Goal: Information Seeking & Learning: Learn about a topic

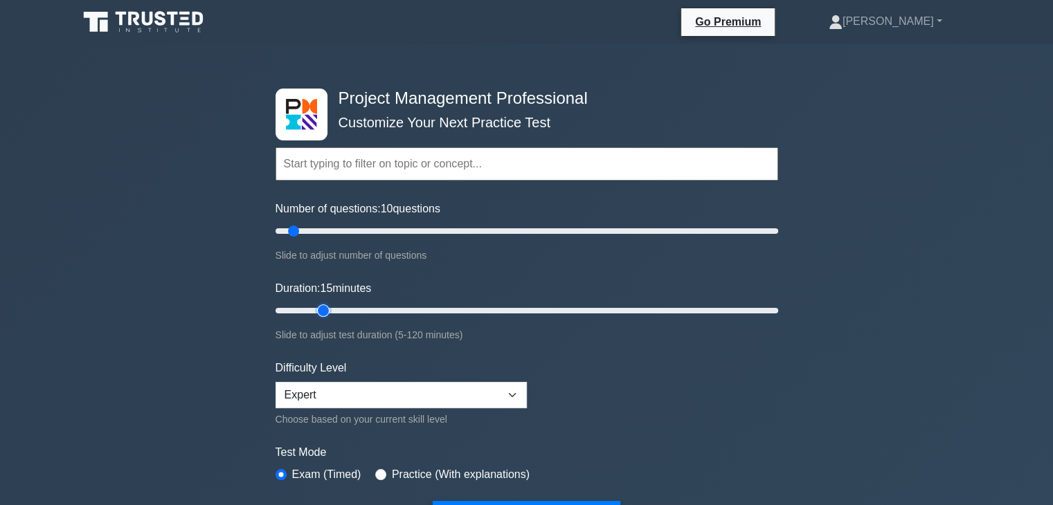
drag, startPoint x: 302, startPoint y: 307, endPoint x: 317, endPoint y: 314, distance: 16.5
type input "15"
click at [317, 314] on input "Duration: 15 minutes" at bounding box center [527, 311] width 503 height 17
click at [809, 402] on div "Project Management Professional Customize Your Next Practice Test Topics Scope …" at bounding box center [526, 499] width 1053 height 910
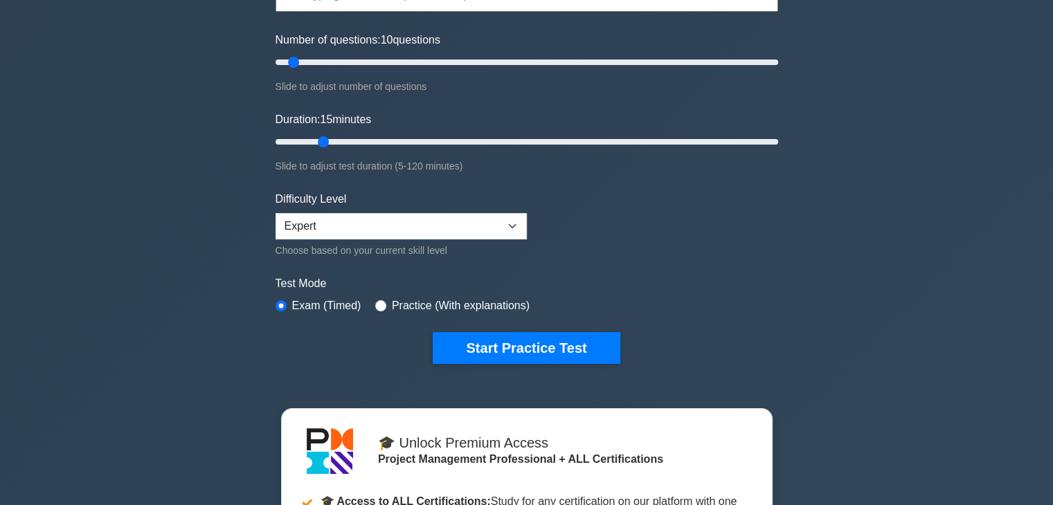
scroll to position [208, 0]
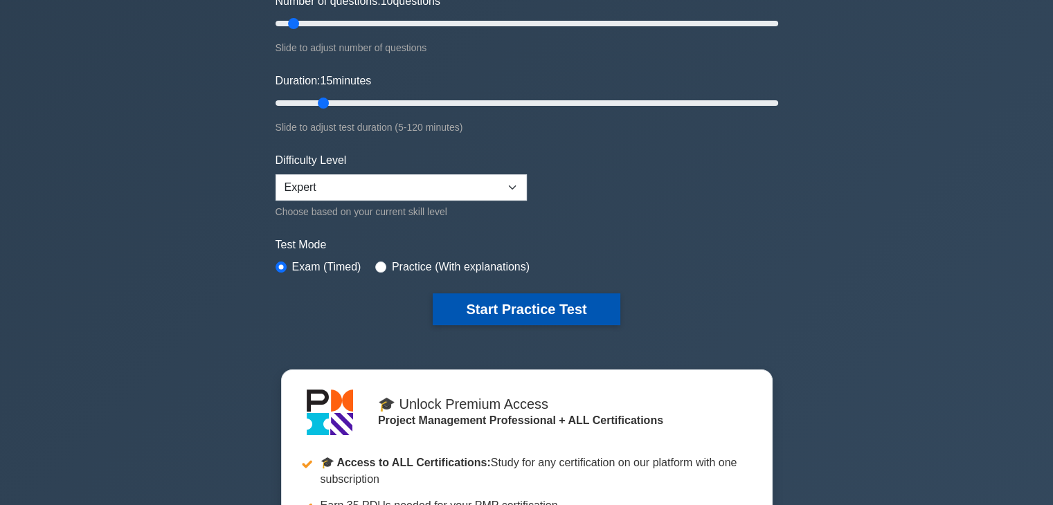
click at [505, 303] on button "Start Practice Test" at bounding box center [526, 310] width 187 height 32
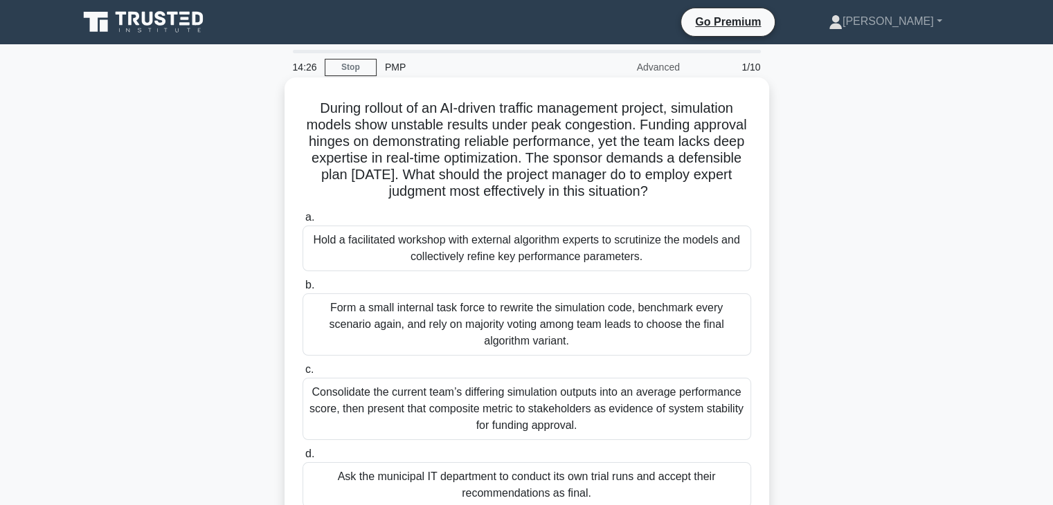
drag, startPoint x: 679, startPoint y: 195, endPoint x: 305, endPoint y: 109, distance: 383.6
click at [305, 109] on h5 "During rollout of an AI-driven traffic management project, simulation models sh…" at bounding box center [526, 150] width 451 height 101
copy h5 "During rollout of an AI-driven traffic management project, simulation models sh…"
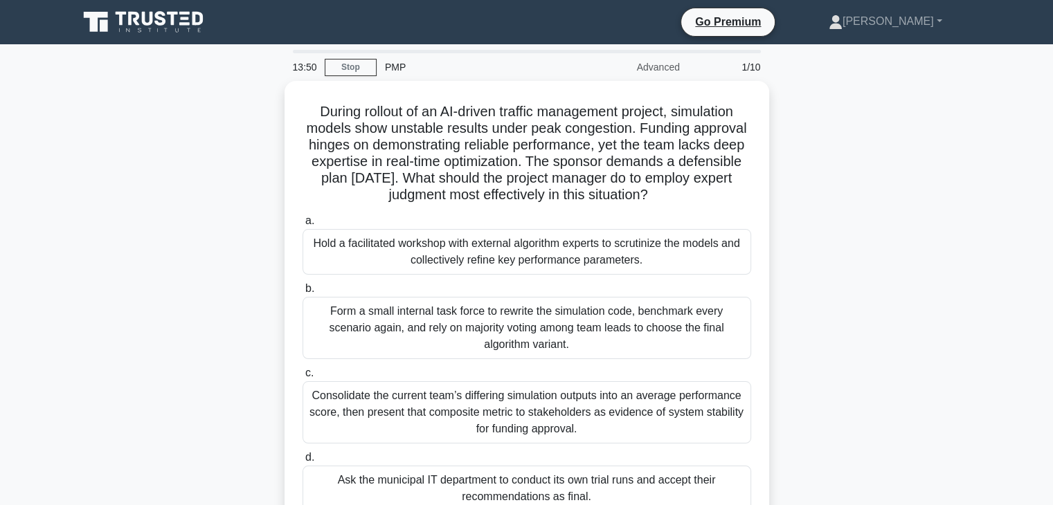
click at [866, 242] on div "During rollout of an AI-driven traffic management project, simulation models sh…" at bounding box center [527, 314] width 914 height 467
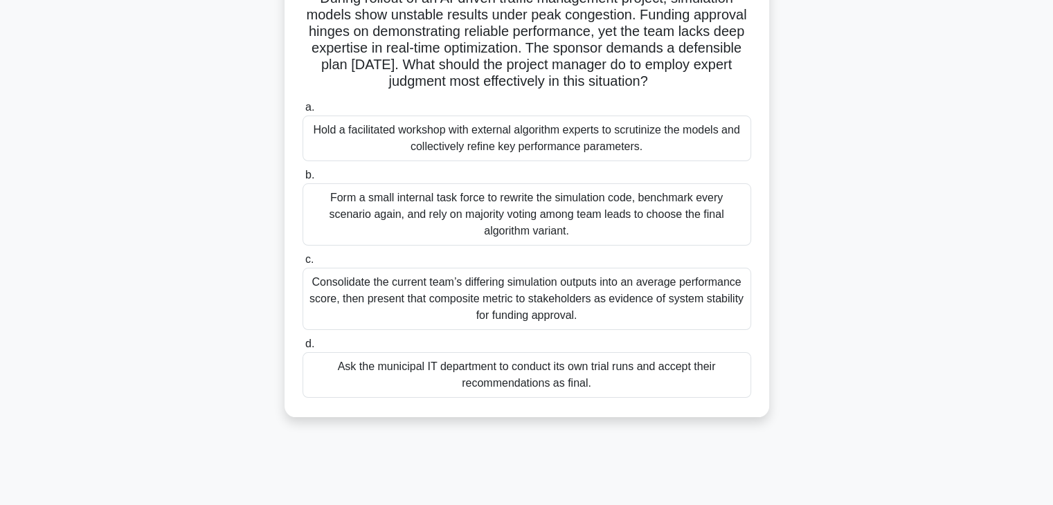
scroll to position [138, 0]
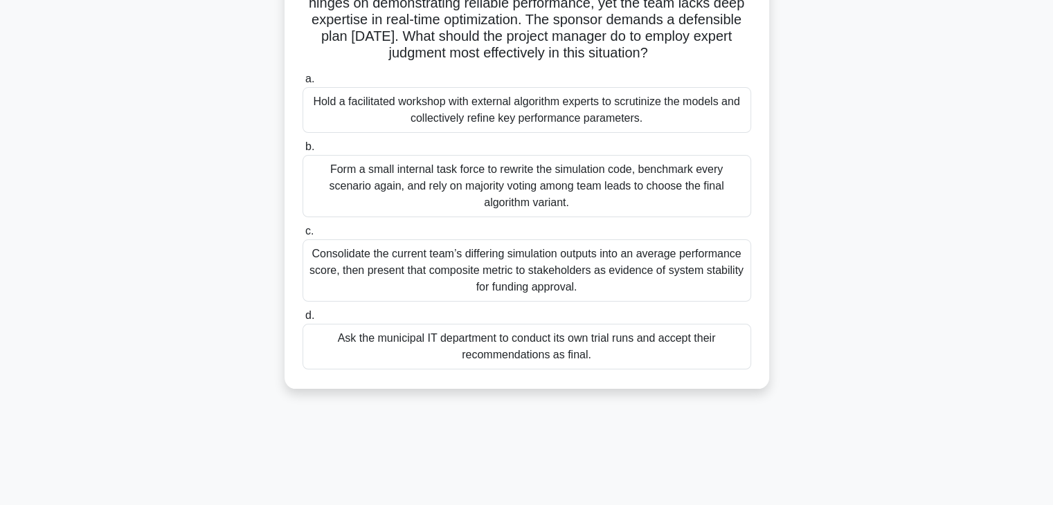
click at [714, 118] on div "Hold a facilitated workshop with external algorithm experts to scrutinize the m…" at bounding box center [527, 110] width 449 height 46
click at [303, 84] on input "a. Hold a facilitated workshop with external algorithm experts to scrutinize th…" at bounding box center [303, 79] width 0 height 9
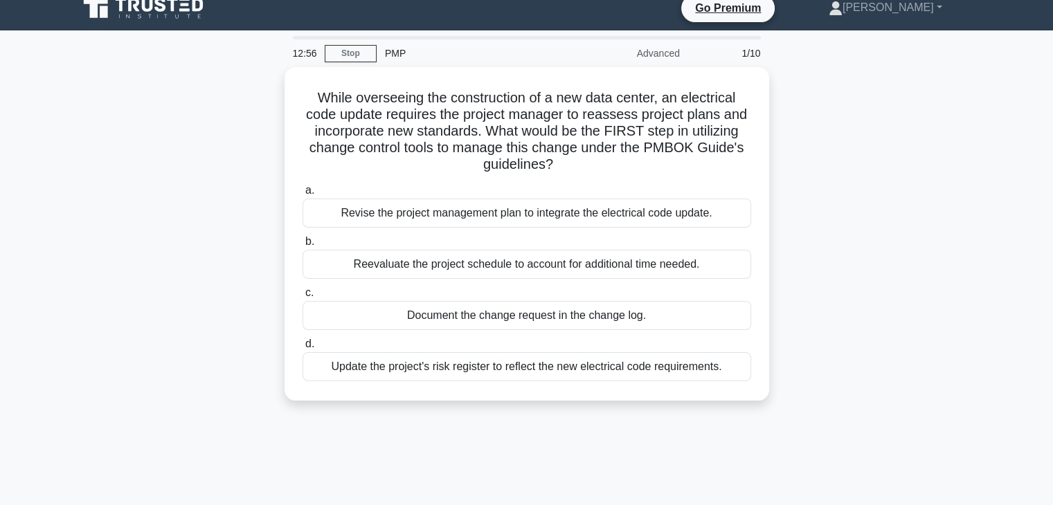
scroll to position [0, 0]
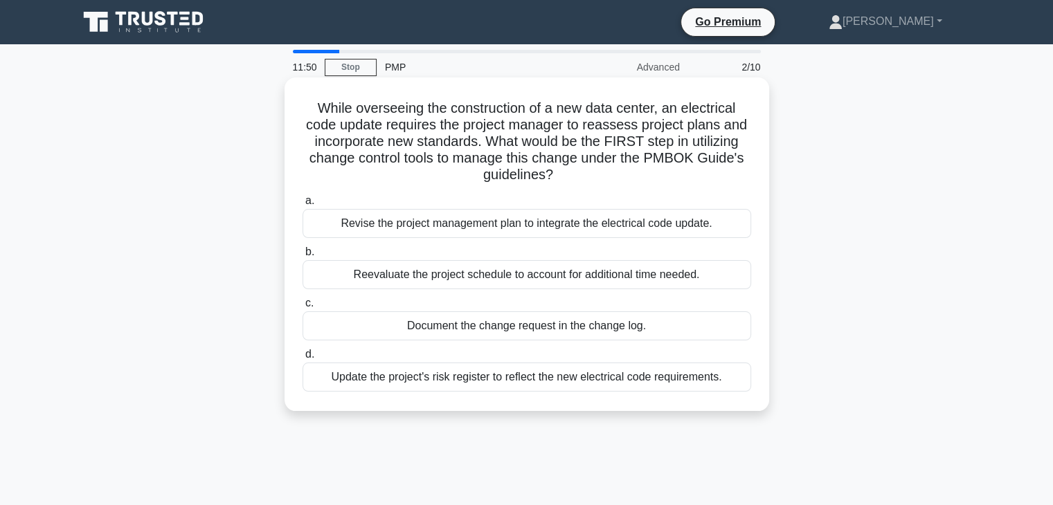
drag, startPoint x: 554, startPoint y: 177, endPoint x: 307, endPoint y: 105, distance: 257.2
click at [307, 105] on h5 "While overseeing the construction of a new data center, an electrical code upda…" at bounding box center [526, 142] width 451 height 84
copy h5 "While overseeing the construction of a new data center, an electrical code upda…"
click at [590, 330] on div "Document the change request in the change log." at bounding box center [527, 326] width 449 height 29
click at [303, 308] on input "c. Document the change request in the change log." at bounding box center [303, 303] width 0 height 9
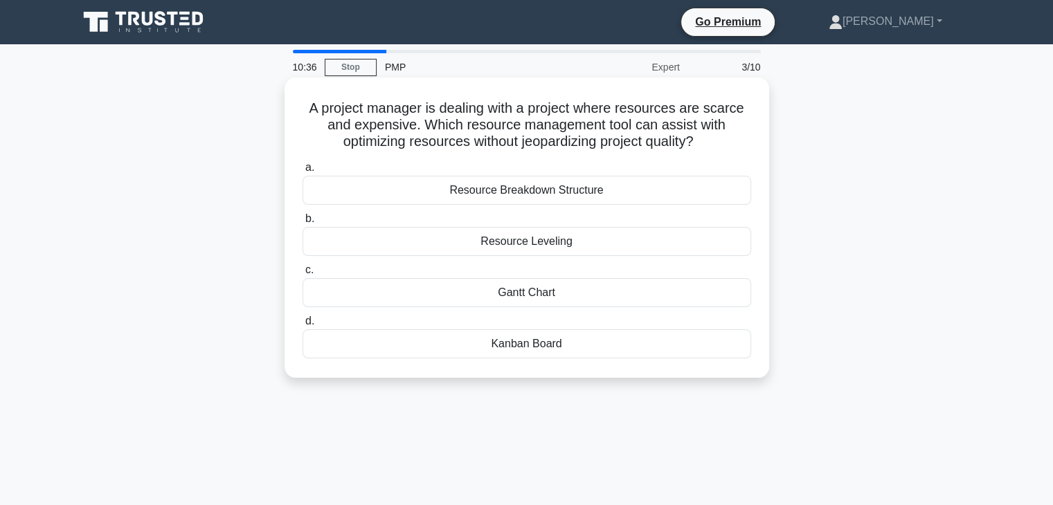
click at [577, 246] on div "Resource Leveling" at bounding box center [527, 241] width 449 height 29
click at [303, 224] on input "b. Resource Leveling" at bounding box center [303, 219] width 0 height 9
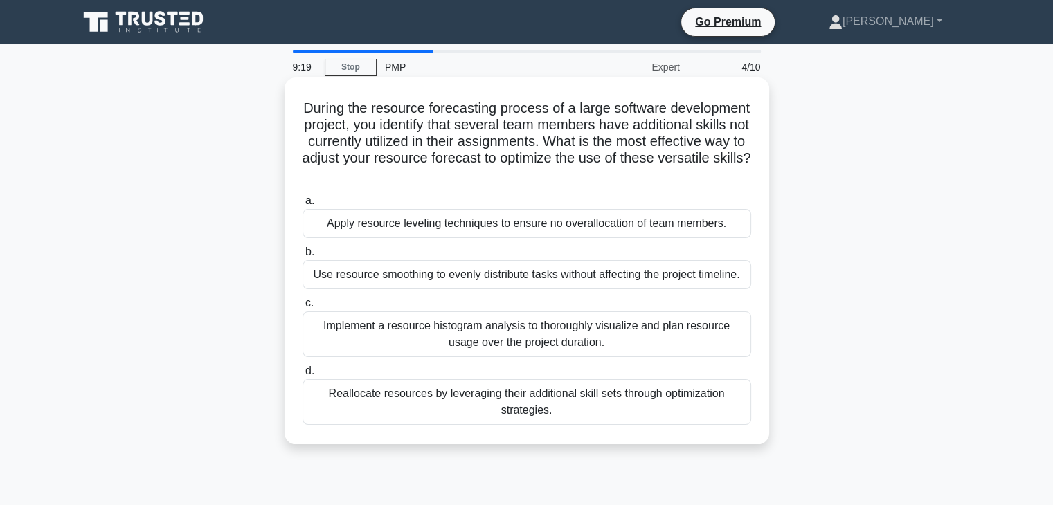
click at [641, 332] on div "Implement a resource histogram analysis to thoroughly visualize and plan resour…" at bounding box center [527, 335] width 449 height 46
click at [303, 308] on input "c. Implement a resource histogram analysis to thoroughly visualize and plan res…" at bounding box center [303, 303] width 0 height 9
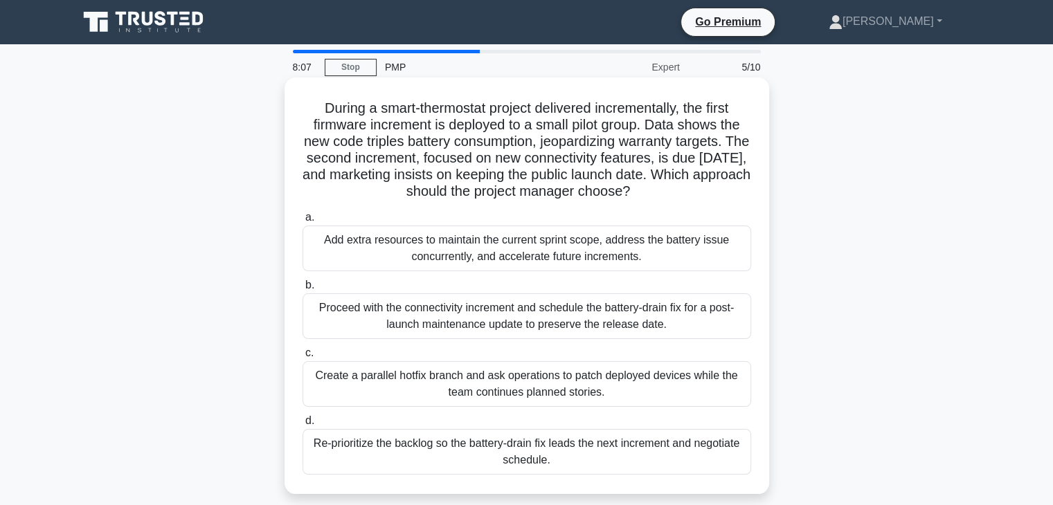
drag, startPoint x: 703, startPoint y: 192, endPoint x: 289, endPoint y: 111, distance: 421.8
click at [289, 111] on div "During a smart-thermostat project delivered incrementally, the first firmware i…" at bounding box center [527, 286] width 485 height 417
copy h5 "During a smart-thermostat project delivered incrementally, the first firmware i…"
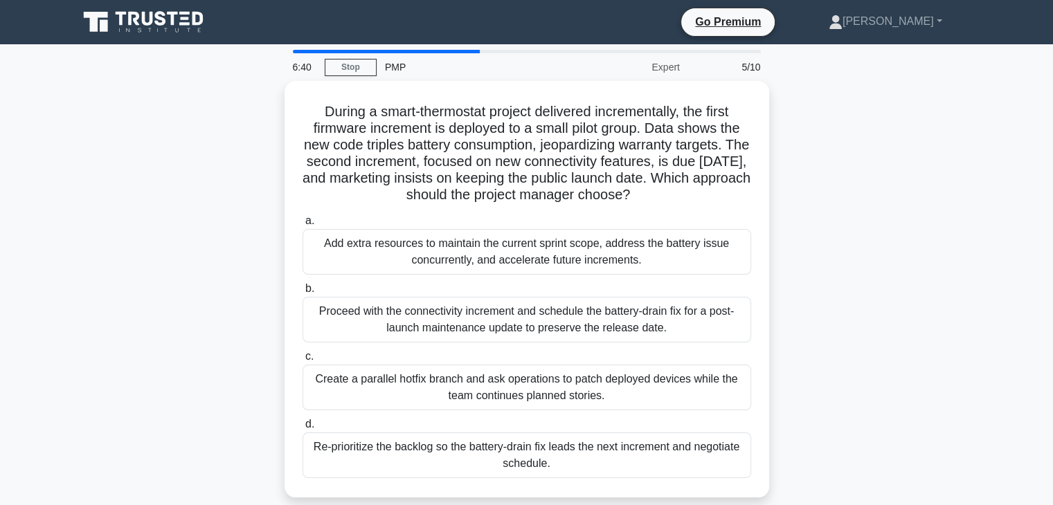
click at [852, 375] on div "During a smart-thermostat project delivered incrementally, the first firmware i…" at bounding box center [527, 297] width 914 height 433
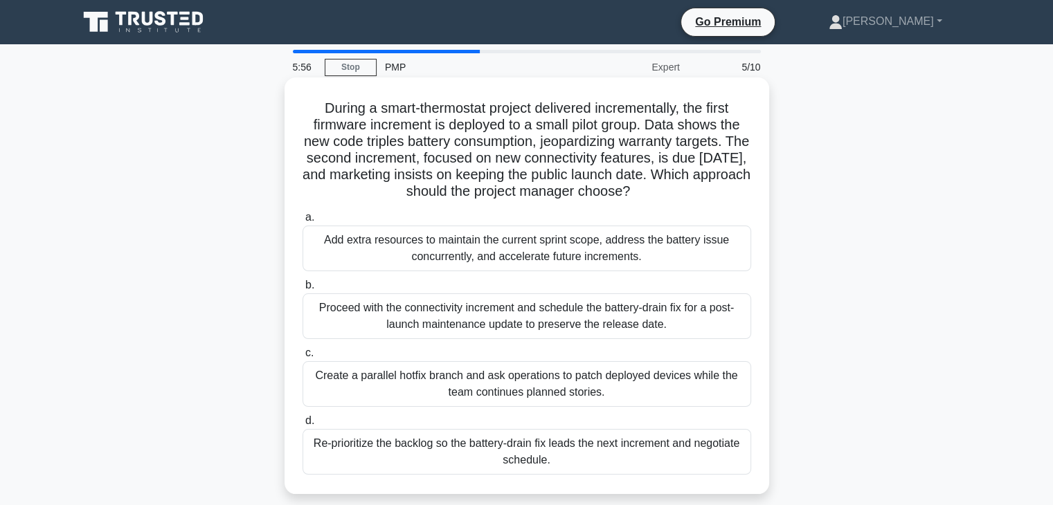
click at [446, 444] on div "Re-prioritize the backlog so the battery-drain fix leads the next increment and…" at bounding box center [527, 452] width 449 height 46
click at [303, 426] on input "d. Re-prioritize the backlog so the battery-drain fix leads the next increment …" at bounding box center [303, 421] width 0 height 9
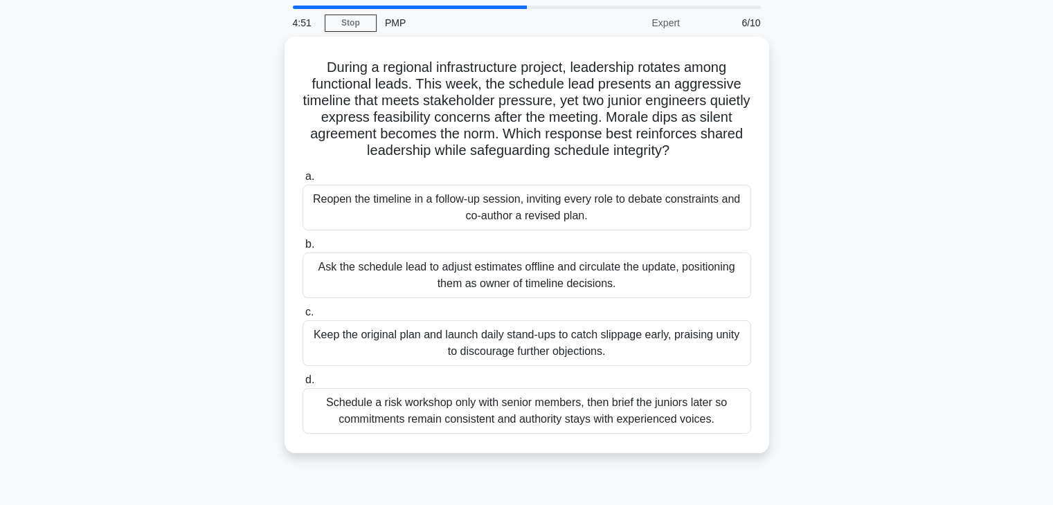
scroll to position [69, 0]
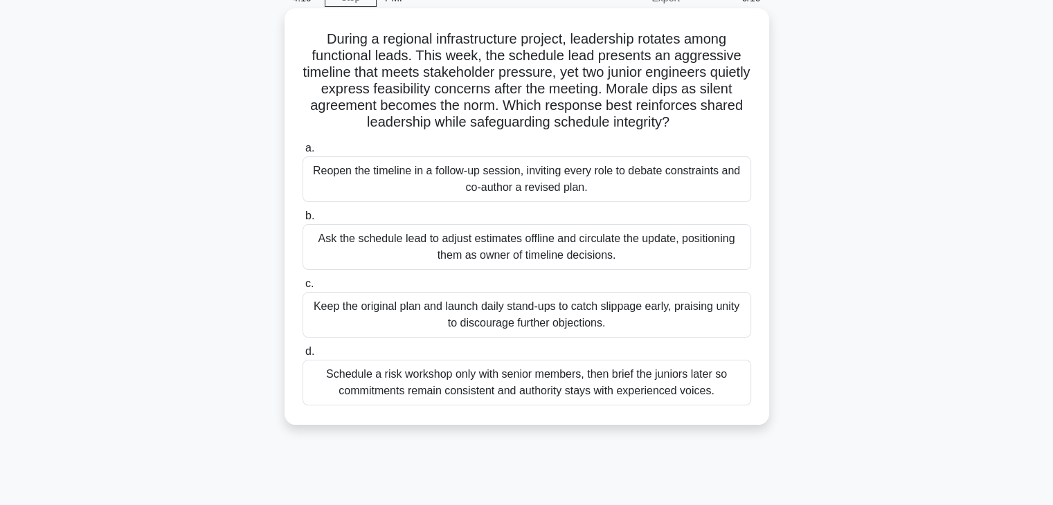
click at [640, 187] on div "Reopen the timeline in a follow-up session, inviting every role to debate const…" at bounding box center [527, 179] width 449 height 46
click at [303, 153] on input "a. Reopen the timeline in a follow-up session, inviting every role to debate co…" at bounding box center [303, 148] width 0 height 9
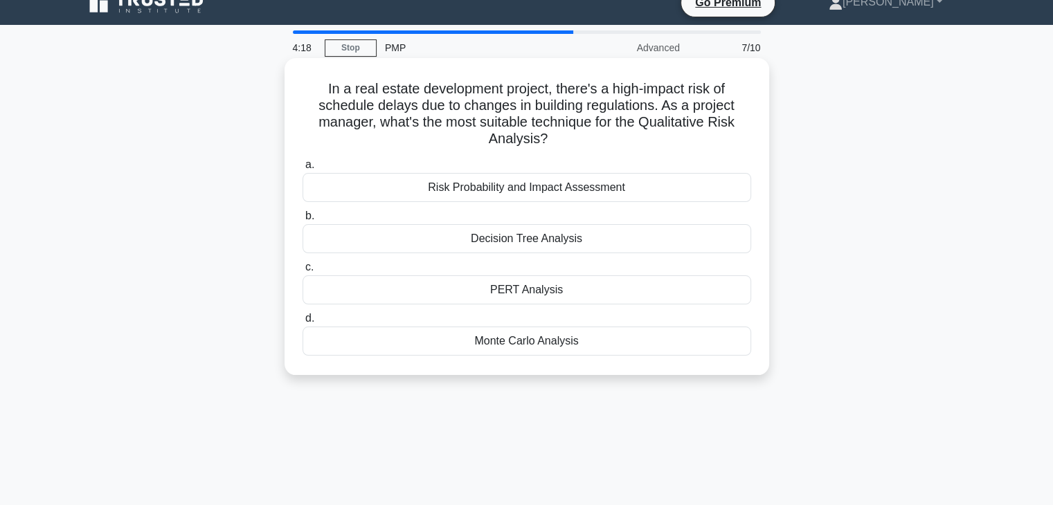
scroll to position [0, 0]
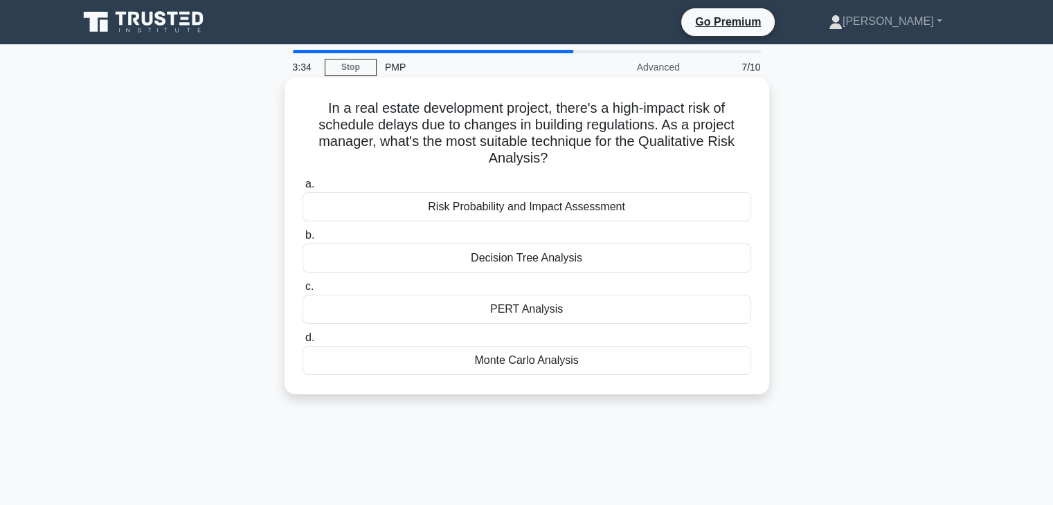
click at [669, 215] on div "Risk Probability and Impact Assessment" at bounding box center [527, 206] width 449 height 29
click at [303, 189] on input "a. Risk Probability and Impact Assessment" at bounding box center [303, 184] width 0 height 9
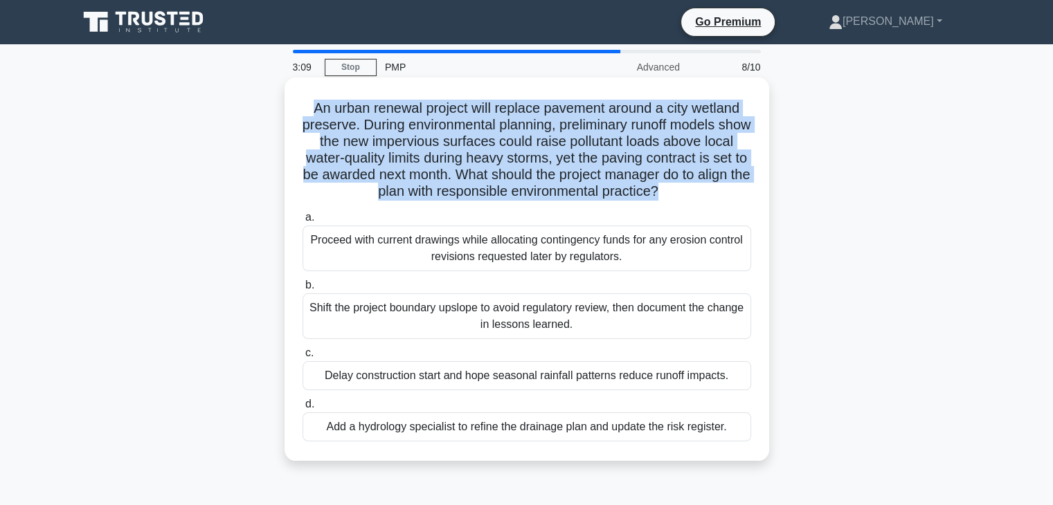
drag, startPoint x: 700, startPoint y: 189, endPoint x: 299, endPoint y: 100, distance: 410.5
click at [299, 100] on div "An urban renewal project will replace pavement around a city wetland preserve. …" at bounding box center [527, 269] width 474 height 372
copy h5 "An urban renewal project will replace pavement around a city wetland preserve. …"
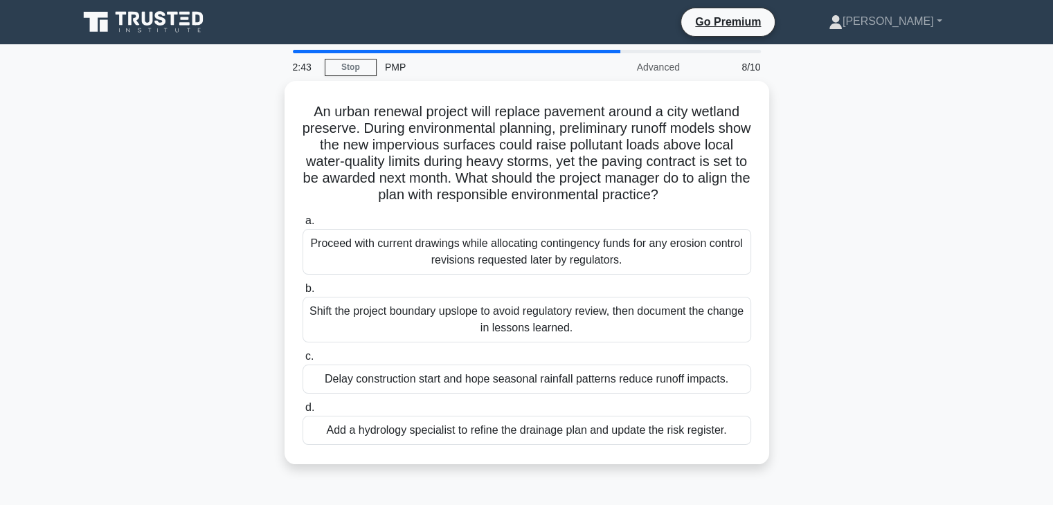
click at [825, 294] on div "An urban renewal project will replace pavement around a city wetland preserve. …" at bounding box center [527, 281] width 914 height 400
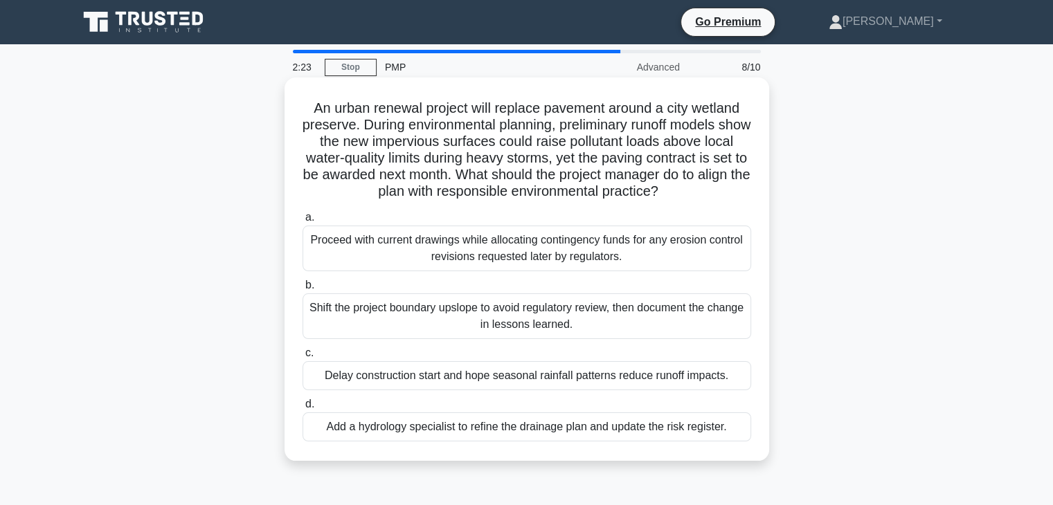
click at [548, 428] on div "Add a hydrology specialist to refine the drainage plan and update the risk regi…" at bounding box center [527, 427] width 449 height 29
click at [303, 409] on input "d. Add a hydrology specialist to refine the drainage plan and update the risk r…" at bounding box center [303, 404] width 0 height 9
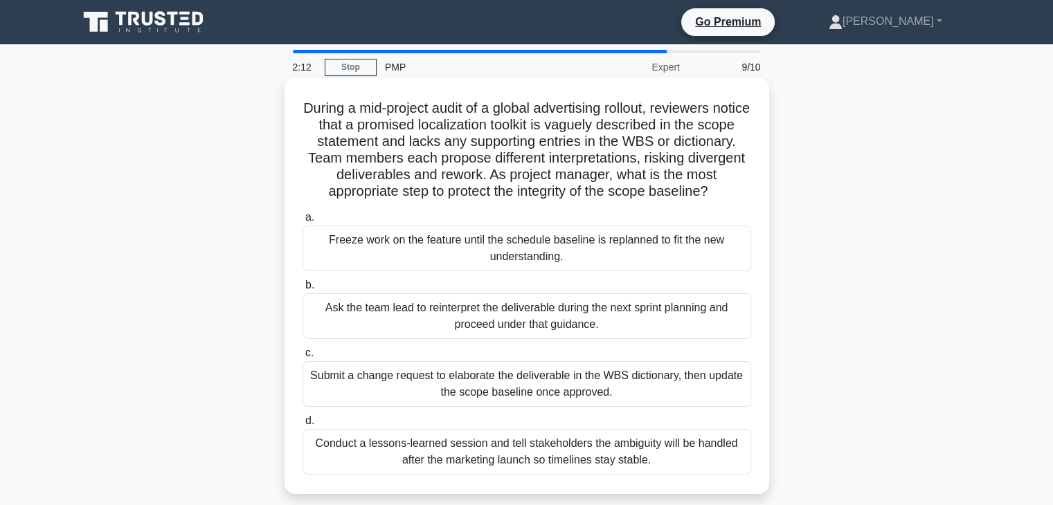
drag, startPoint x: 557, startPoint y: 213, endPoint x: 298, endPoint y: 108, distance: 279.5
click at [298, 108] on div "During a mid-project audit of a global advertising rollout, reviewers notice th…" at bounding box center [527, 286] width 474 height 406
copy h5 "During a mid-project audit of a global advertising rollout, reviewers notice th…"
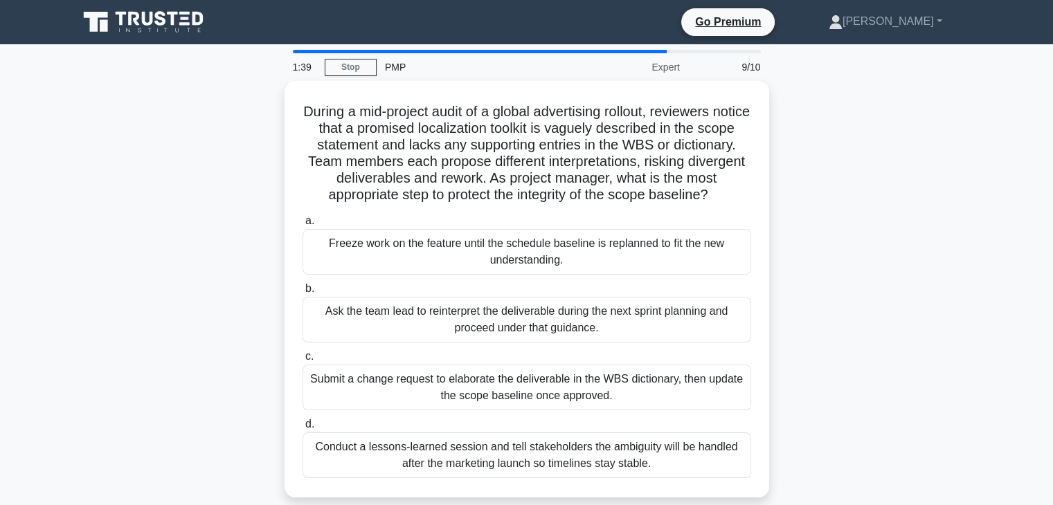
click at [883, 285] on div "During a mid-project audit of a global advertising rollout, reviewers notice th…" at bounding box center [527, 297] width 914 height 433
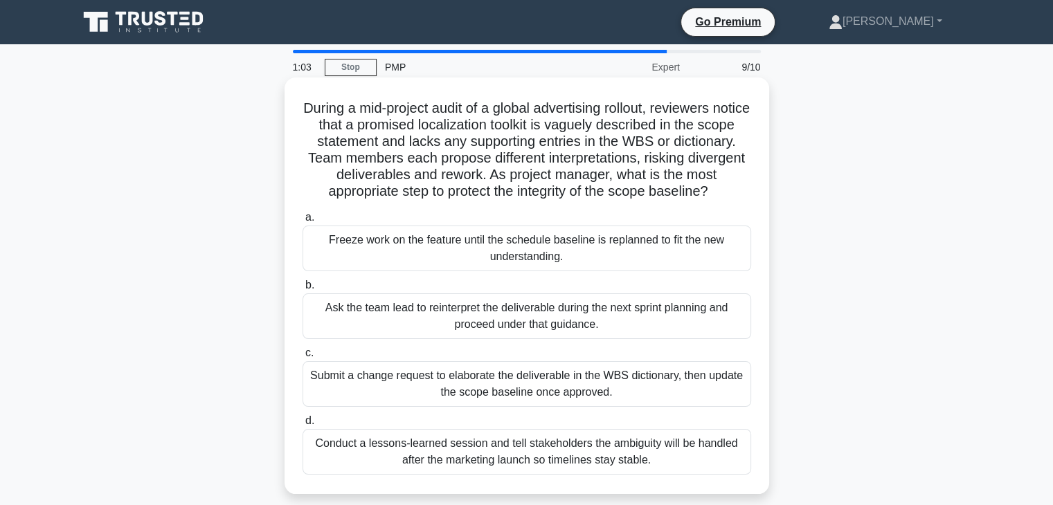
click at [596, 403] on div "Submit a change request to elaborate the deliverable in the WBS dictionary, the…" at bounding box center [527, 384] width 449 height 46
click at [303, 358] on input "c. Submit a change request to elaborate the deliverable in the WBS dictionary, …" at bounding box center [303, 353] width 0 height 9
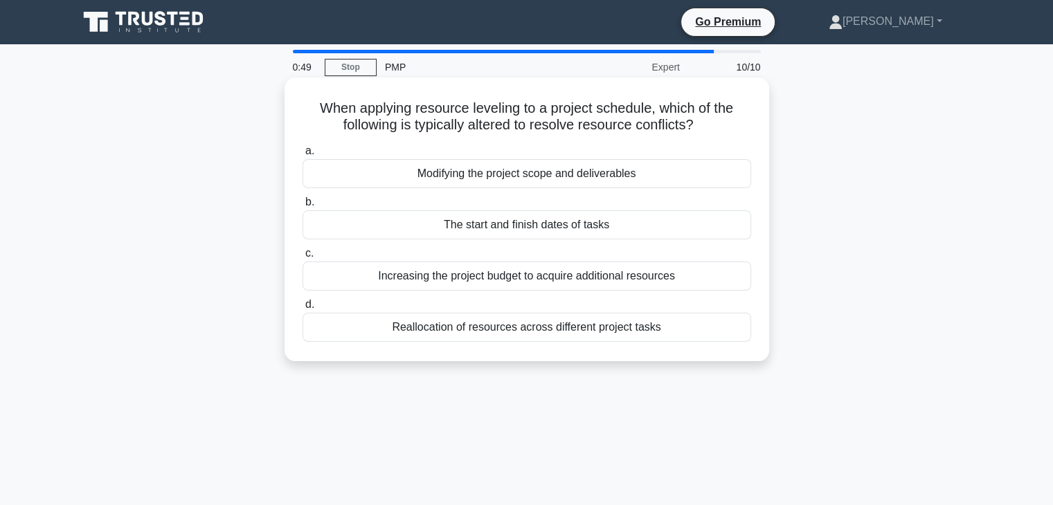
drag, startPoint x: 713, startPoint y: 128, endPoint x: 306, endPoint y: 105, distance: 407.7
click at [306, 105] on h5 "When applying resource leveling to a project schedule, which of the following i…" at bounding box center [526, 117] width 451 height 35
copy h5 "When applying resource leveling to a project schedule, which of the following i…"
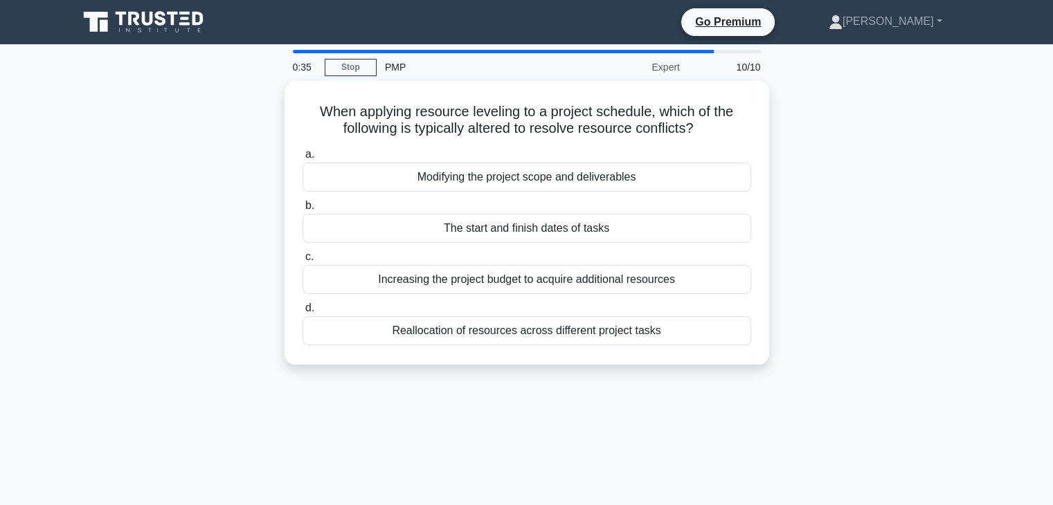
click at [885, 260] on div "When applying resource leveling to a project schedule, which of the following i…" at bounding box center [527, 231] width 914 height 300
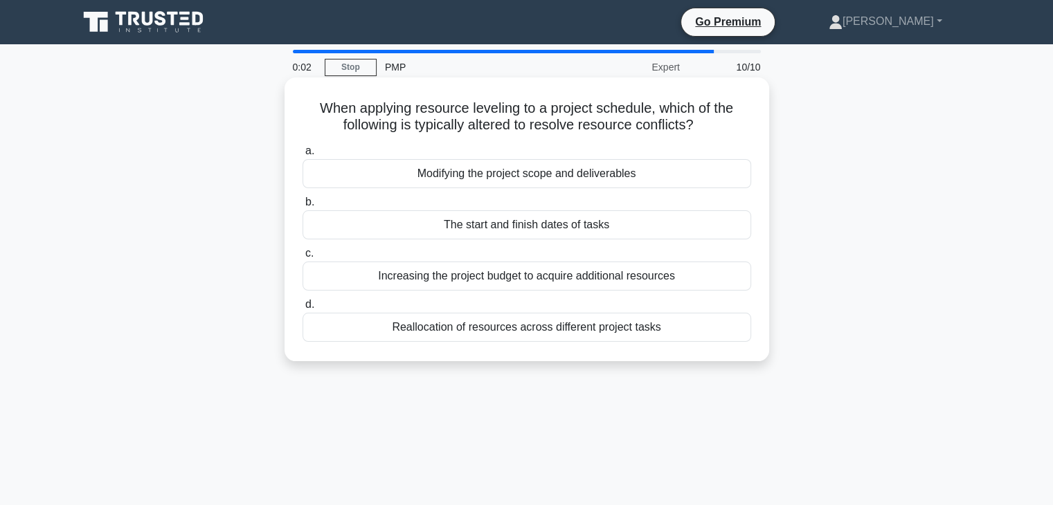
click at [562, 228] on div "The start and finish dates of tasks" at bounding box center [527, 224] width 449 height 29
click at [303, 207] on input "b. The start and finish dates of tasks" at bounding box center [303, 202] width 0 height 9
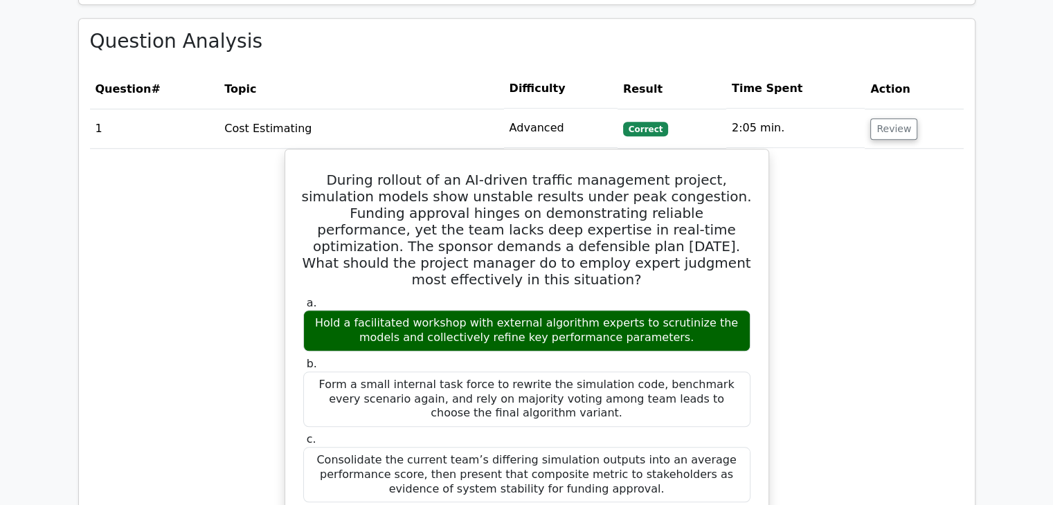
scroll to position [1177, 0]
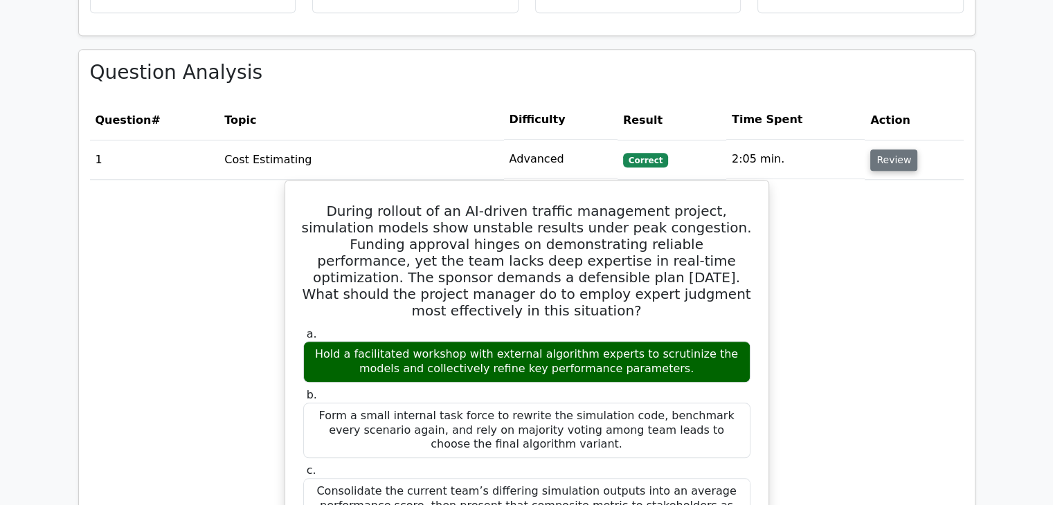
click at [887, 150] on button "Review" at bounding box center [893, 160] width 47 height 21
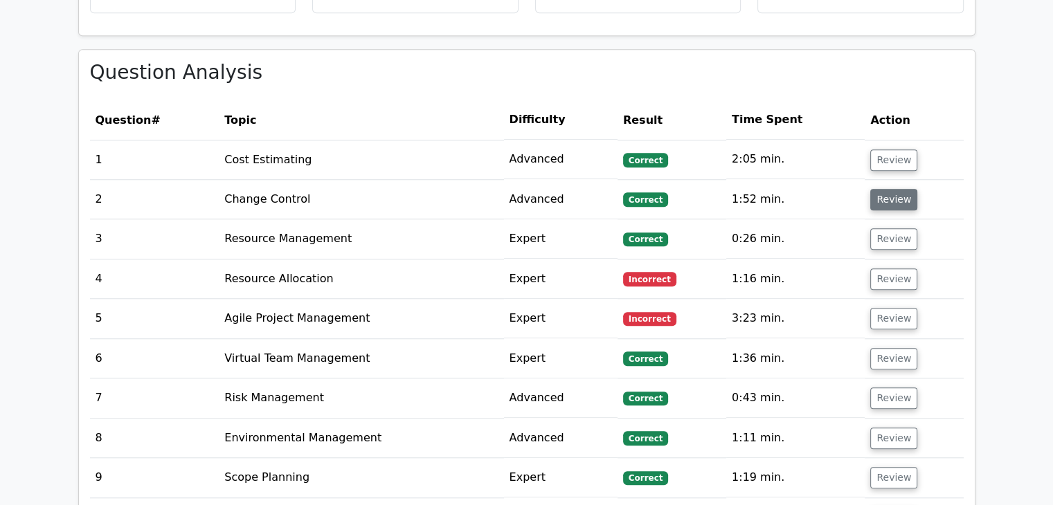
click at [890, 189] on button "Review" at bounding box center [893, 199] width 47 height 21
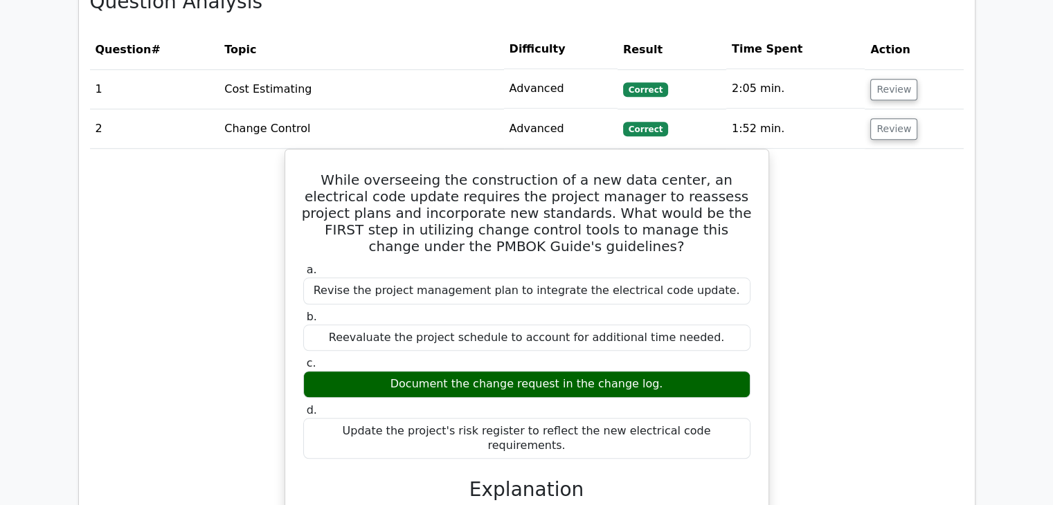
scroll to position [1246, 0]
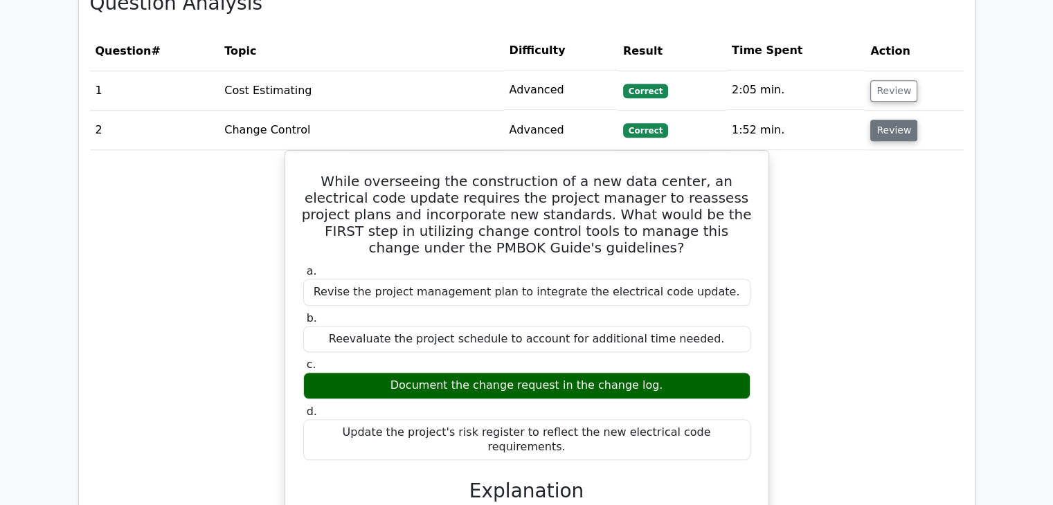
click at [883, 120] on button "Review" at bounding box center [893, 130] width 47 height 21
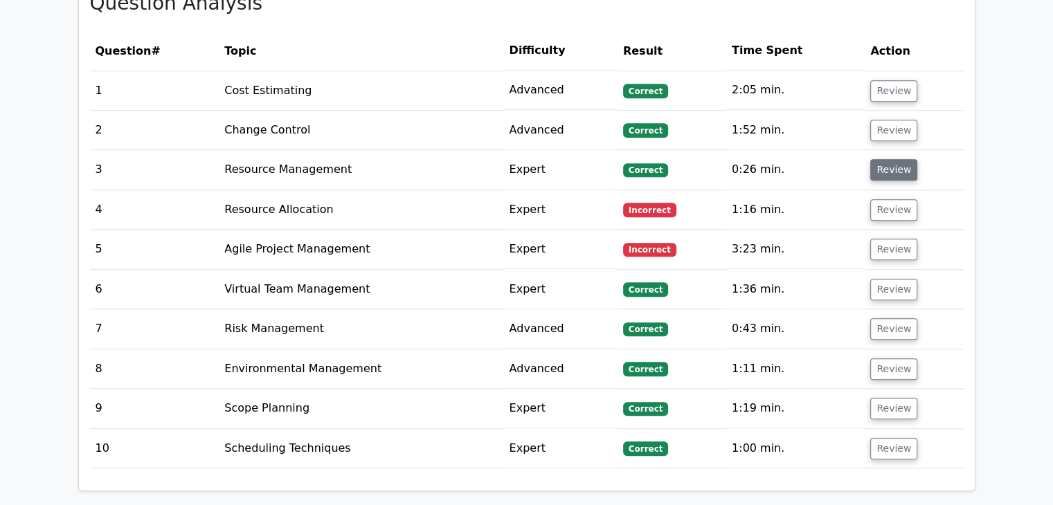
click at [879, 159] on button "Review" at bounding box center [893, 169] width 47 height 21
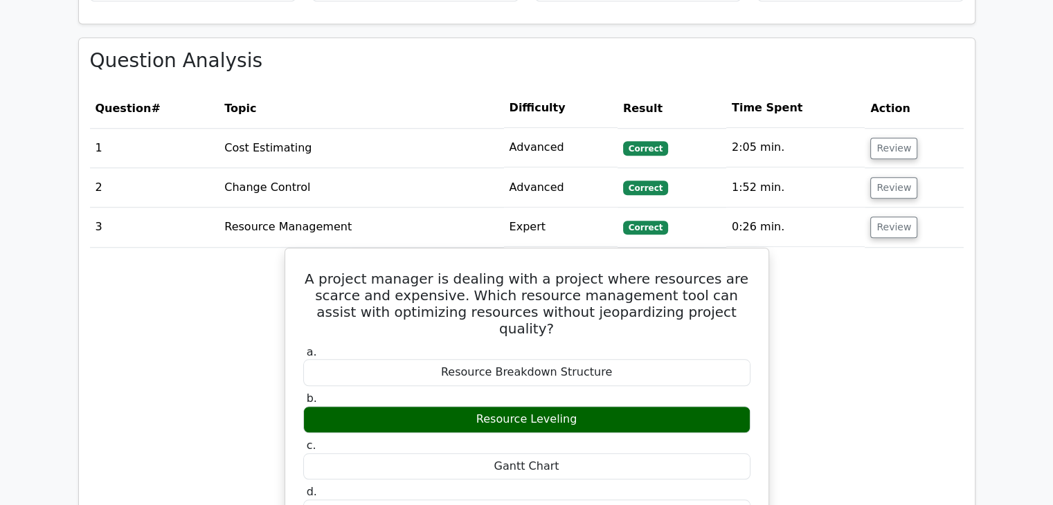
scroll to position [1177, 0]
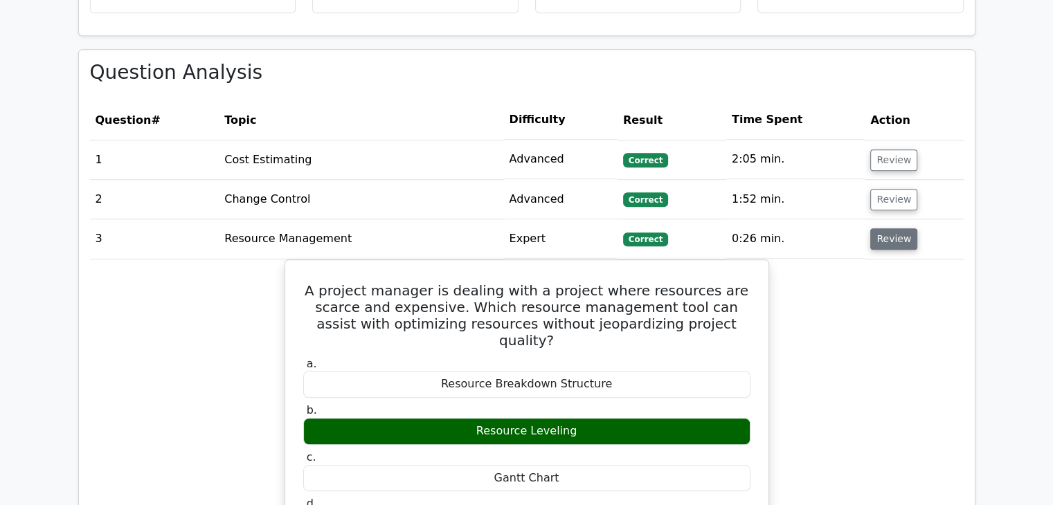
click at [883, 228] on button "Review" at bounding box center [893, 238] width 47 height 21
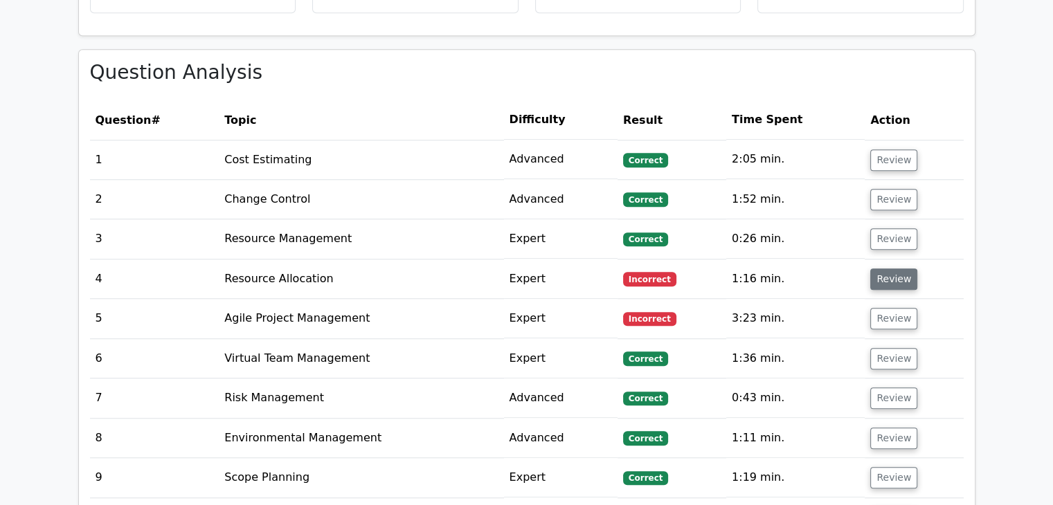
click at [880, 269] on button "Review" at bounding box center [893, 279] width 47 height 21
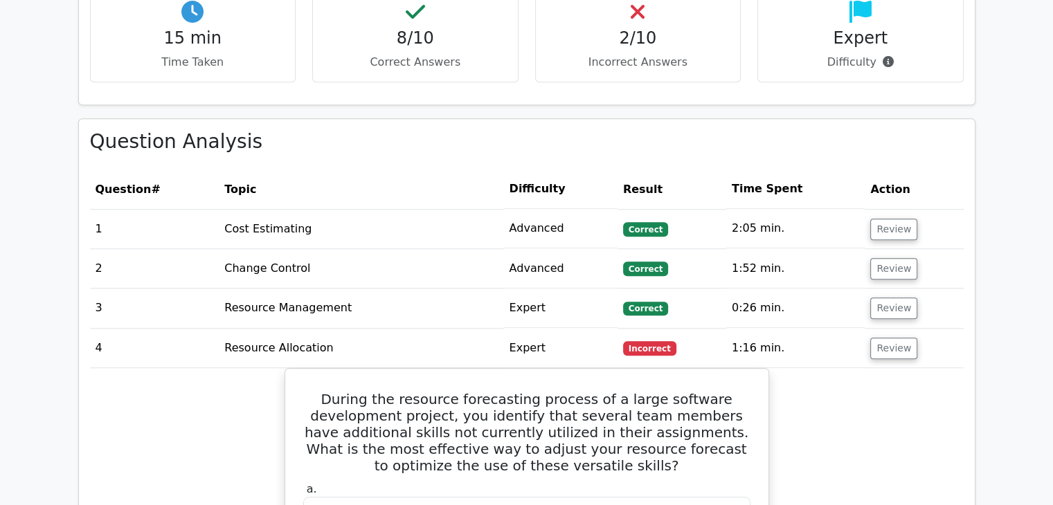
scroll to position [1108, 0]
click at [889, 338] on button "Review" at bounding box center [893, 348] width 47 height 21
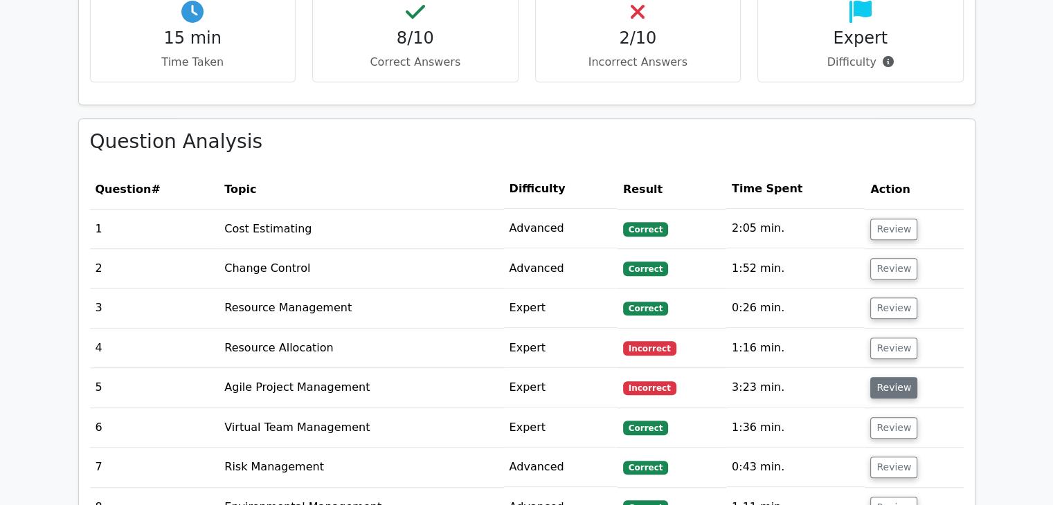
click at [885, 377] on button "Review" at bounding box center [893, 387] width 47 height 21
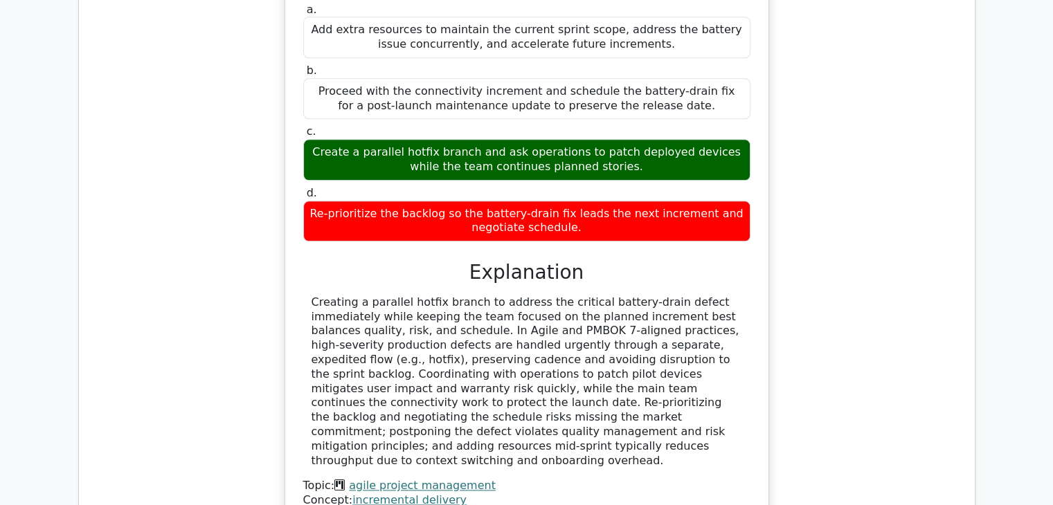
scroll to position [1661, 0]
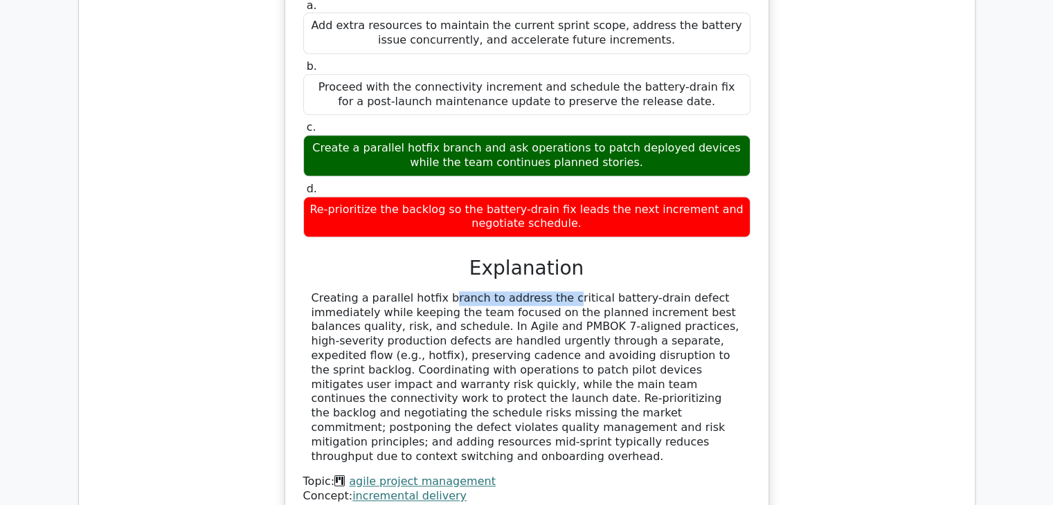
drag, startPoint x: 366, startPoint y: 261, endPoint x: 468, endPoint y: 266, distance: 102.6
click at [468, 291] on div "Creating a parallel hotfix branch to address the critical battery-drain defect …" at bounding box center [527, 377] width 431 height 173
copy div "parallel hotfix branch"
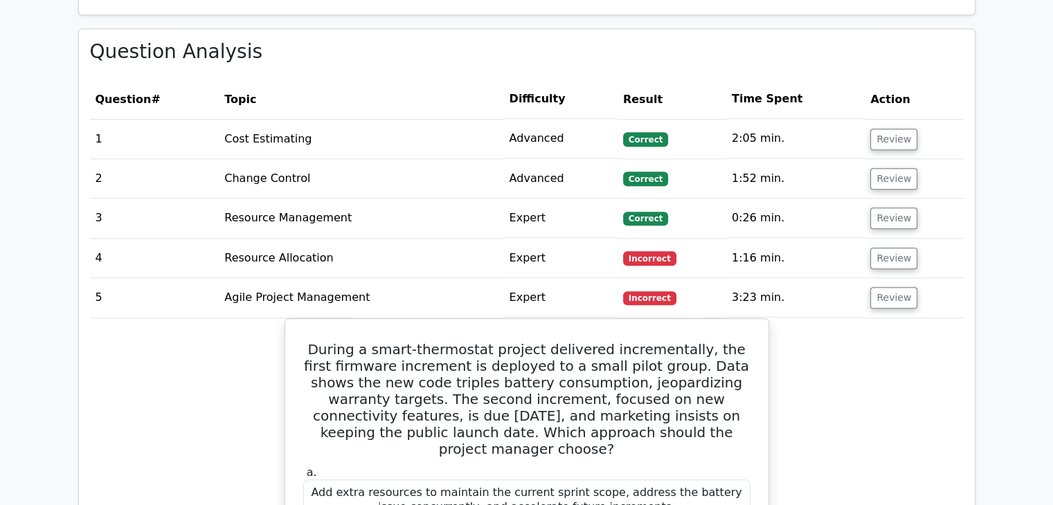
scroll to position [1177, 0]
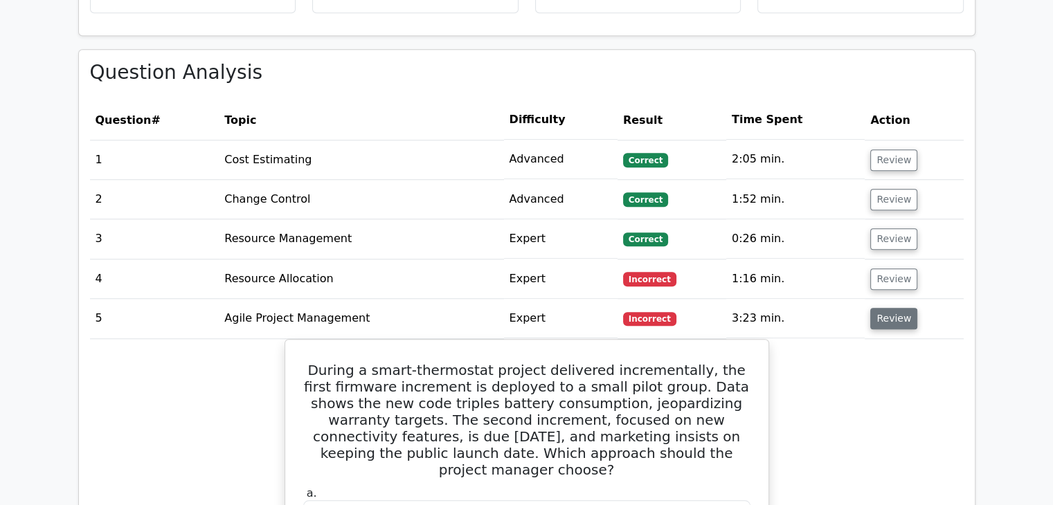
click at [887, 308] on button "Review" at bounding box center [893, 318] width 47 height 21
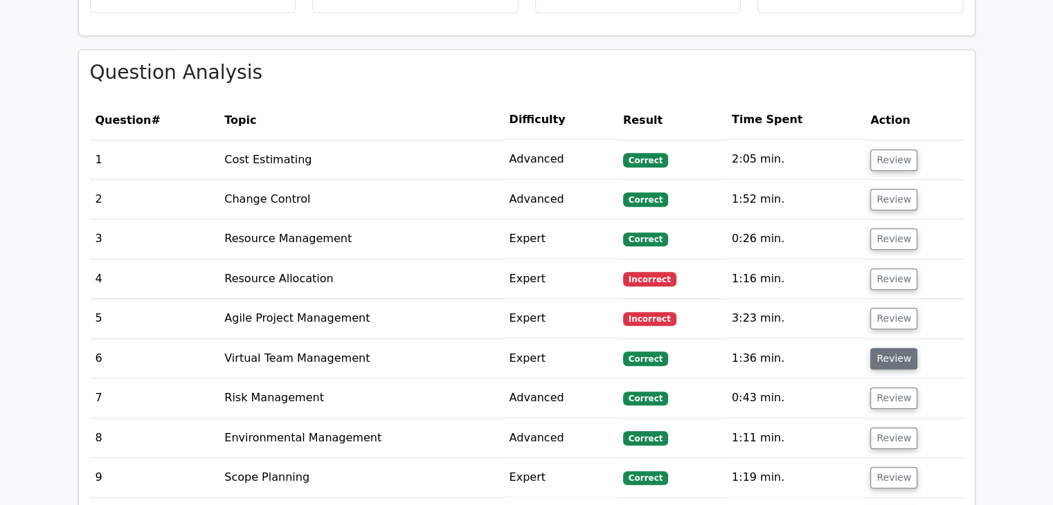
click at [886, 348] on button "Review" at bounding box center [893, 358] width 47 height 21
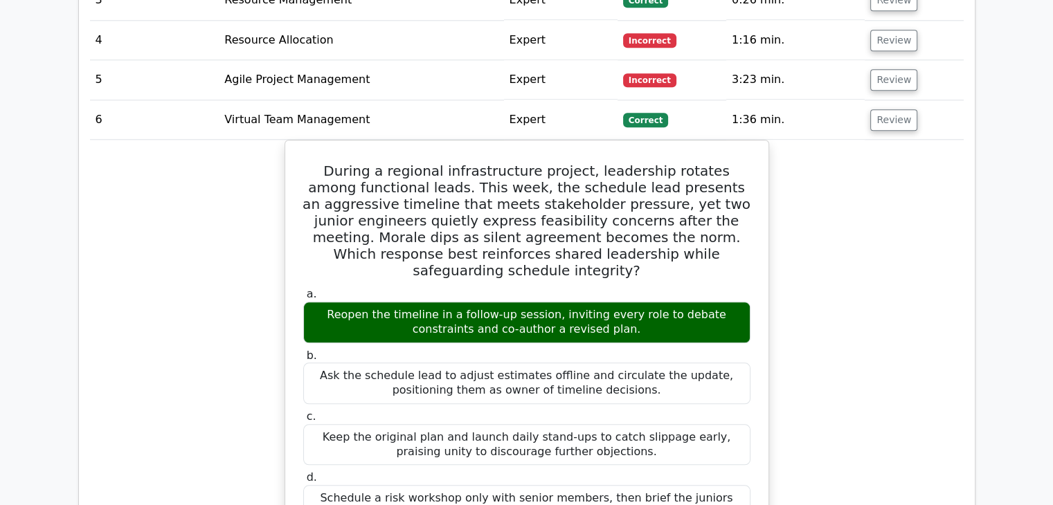
scroll to position [1385, 0]
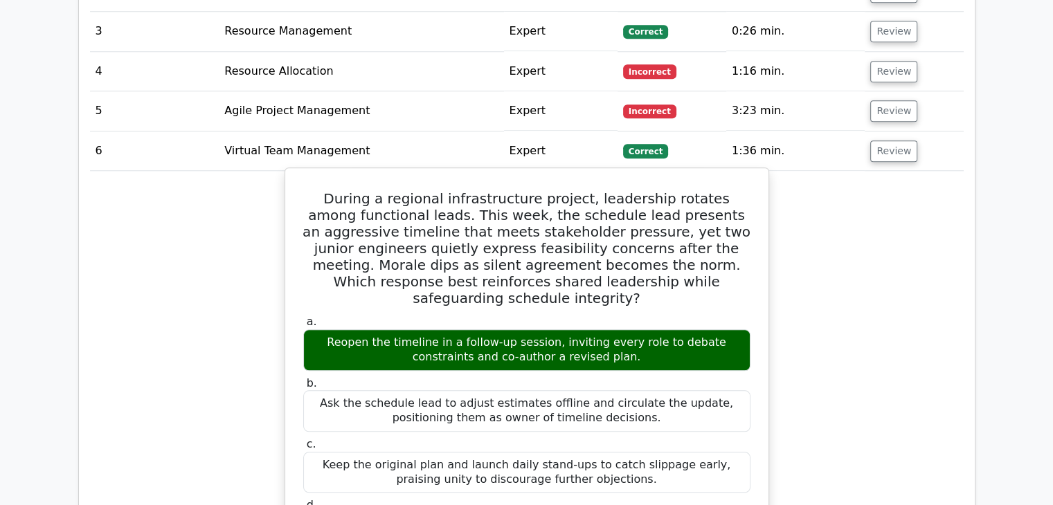
drag, startPoint x: 610, startPoint y: 325, endPoint x: 309, endPoint y: 309, distance: 300.9
click at [310, 330] on div "Reopen the timeline in a follow-up session, inviting every role to debate const…" at bounding box center [526, 351] width 447 height 42
copy div "Reopen the timeline in a follow-up session, inviting every role to debate const…"
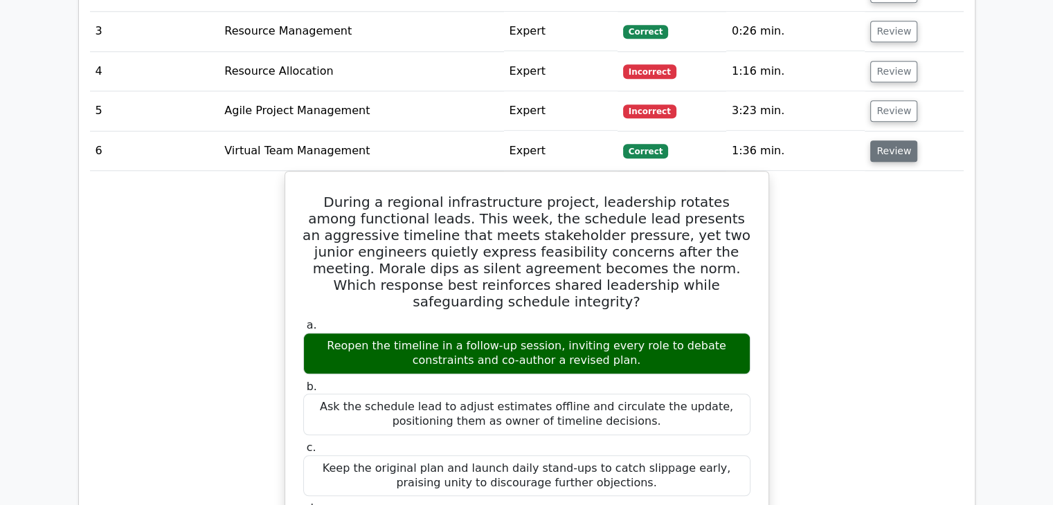
click at [906, 141] on button "Review" at bounding box center [893, 151] width 47 height 21
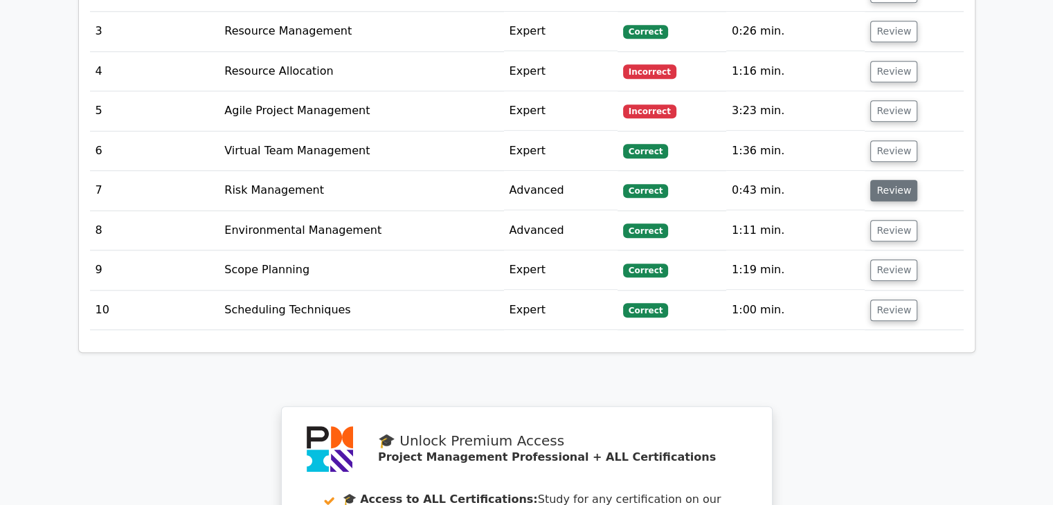
click at [895, 180] on button "Review" at bounding box center [893, 190] width 47 height 21
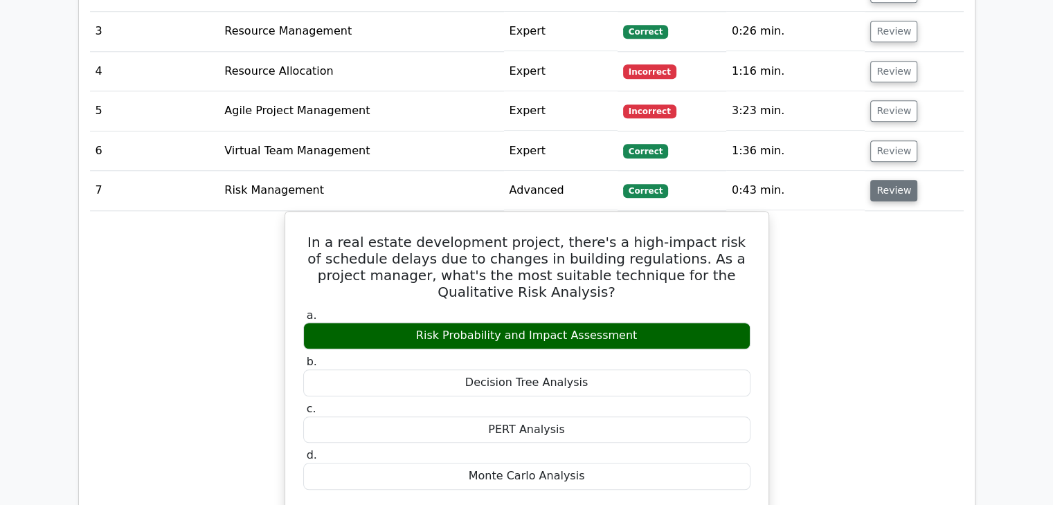
click at [878, 180] on button "Review" at bounding box center [893, 190] width 47 height 21
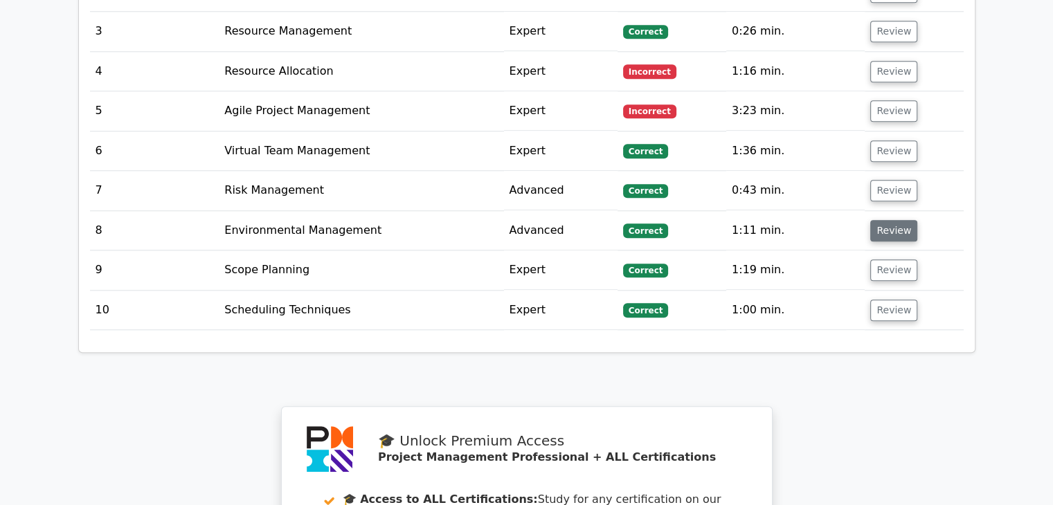
click at [883, 220] on button "Review" at bounding box center [893, 230] width 47 height 21
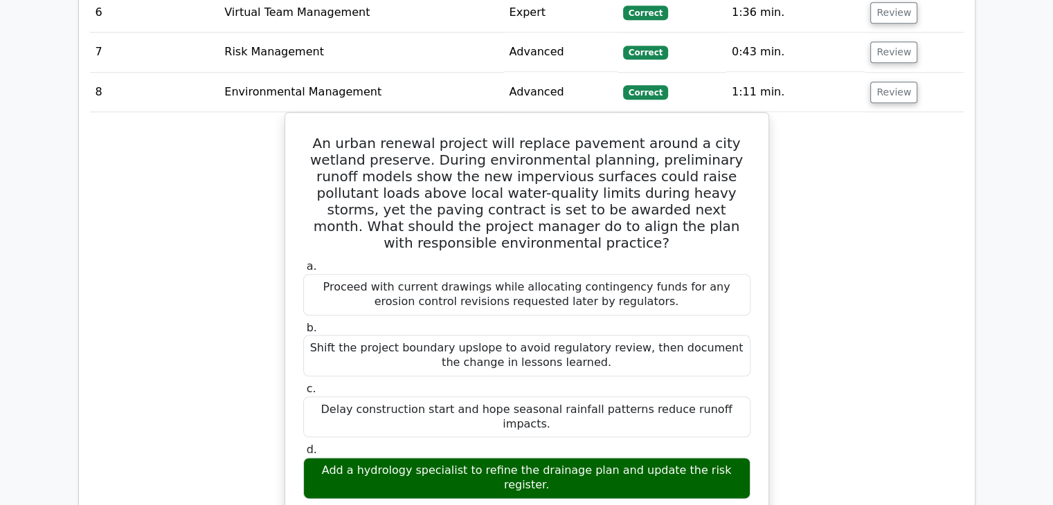
scroll to position [1315, 0]
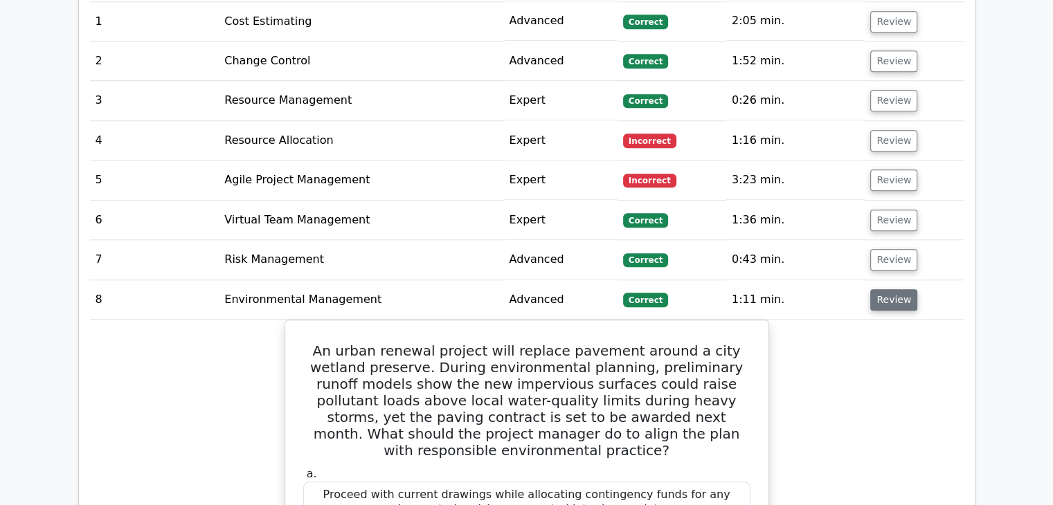
click at [894, 289] on button "Review" at bounding box center [893, 299] width 47 height 21
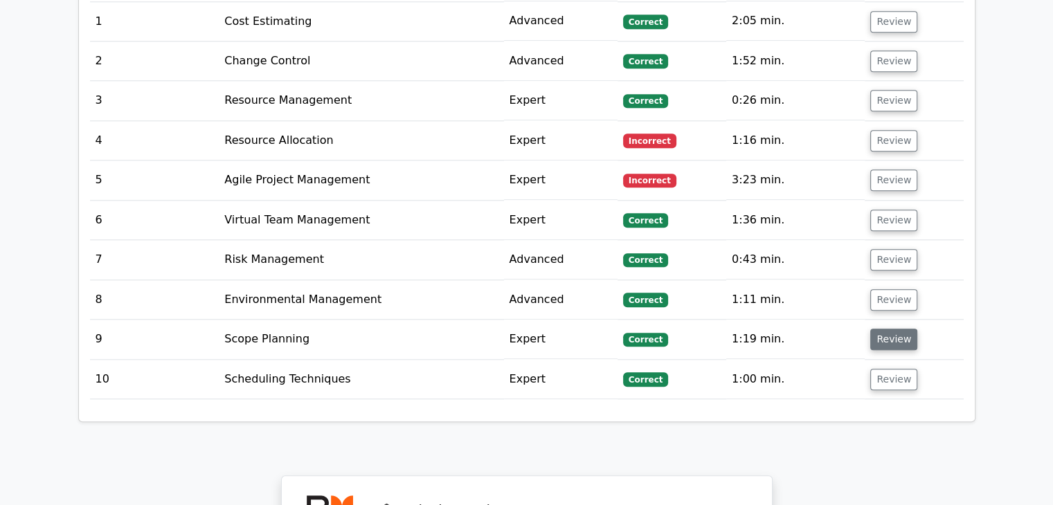
click at [890, 329] on button "Review" at bounding box center [893, 339] width 47 height 21
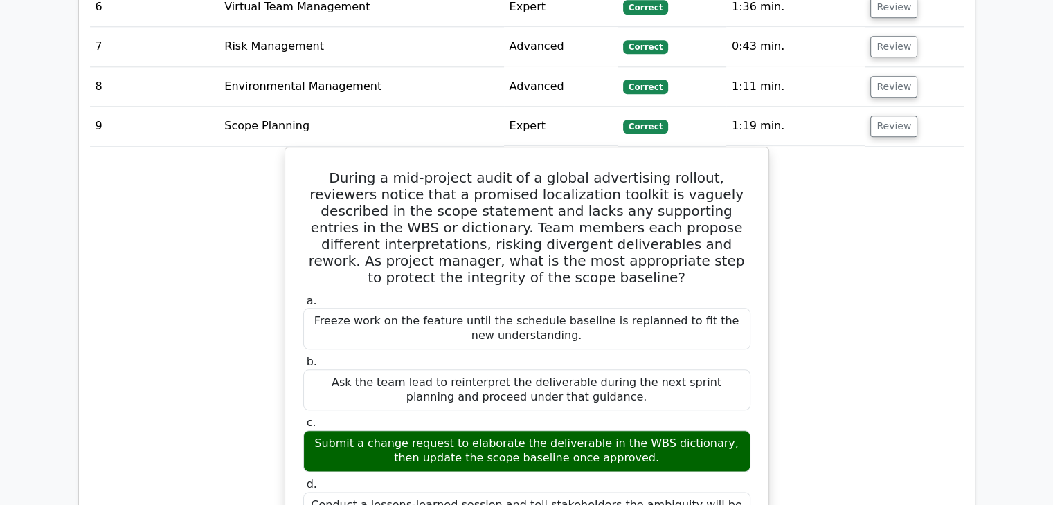
scroll to position [1454, 0]
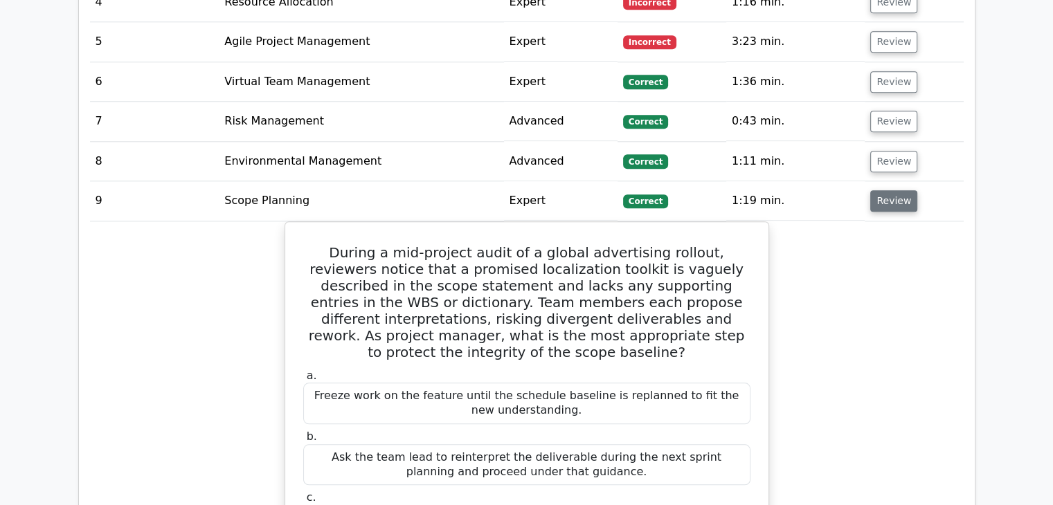
click at [887, 190] on button "Review" at bounding box center [893, 200] width 47 height 21
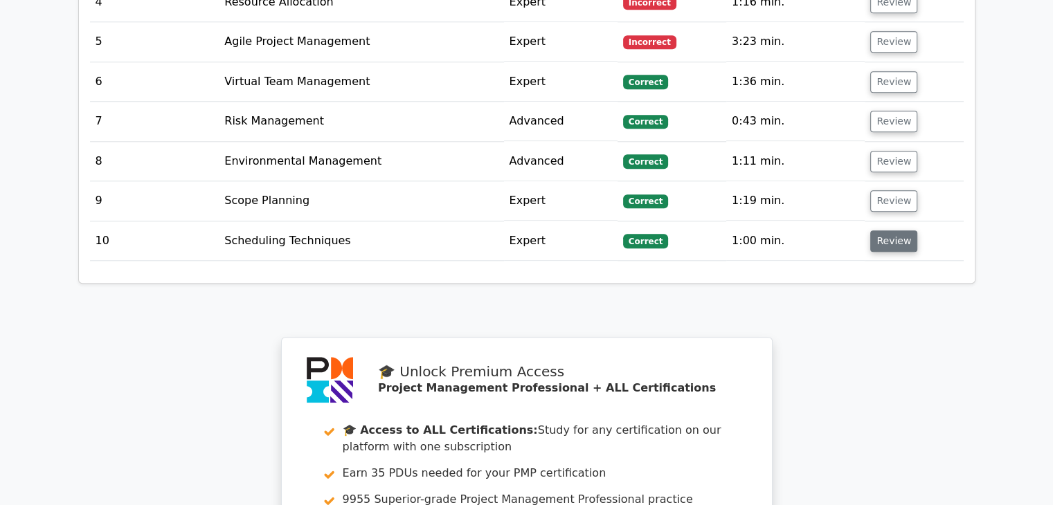
click at [883, 231] on button "Review" at bounding box center [893, 241] width 47 height 21
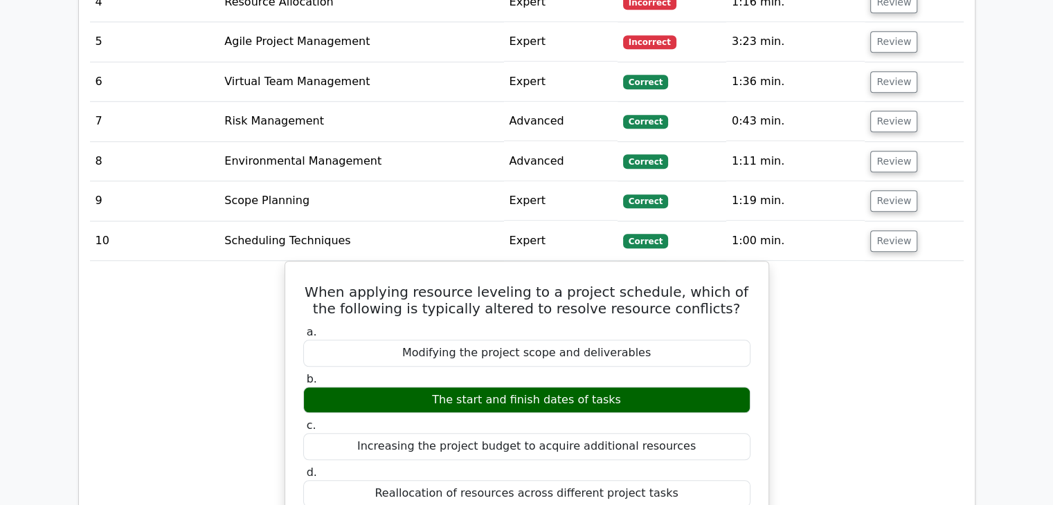
scroll to position [1385, 0]
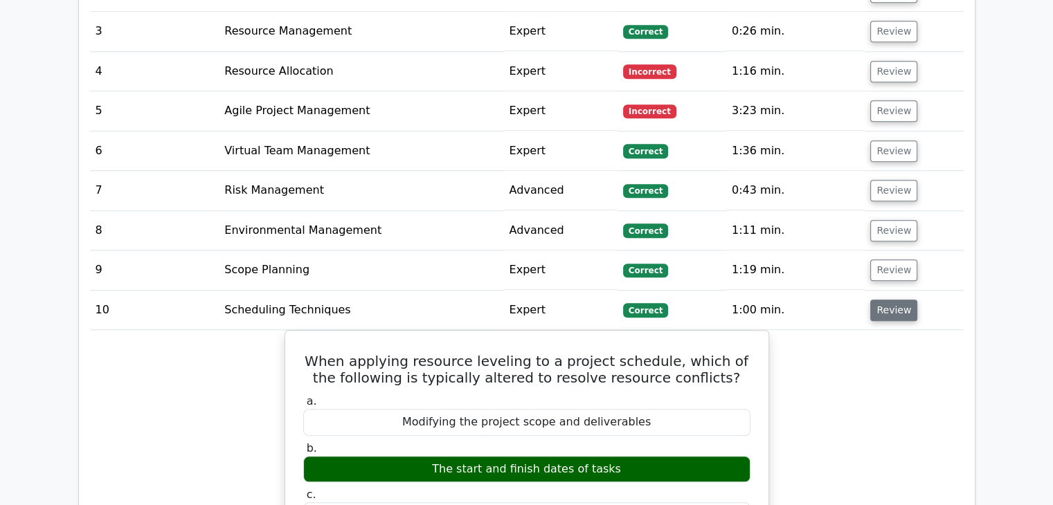
click at [897, 300] on button "Review" at bounding box center [893, 310] width 47 height 21
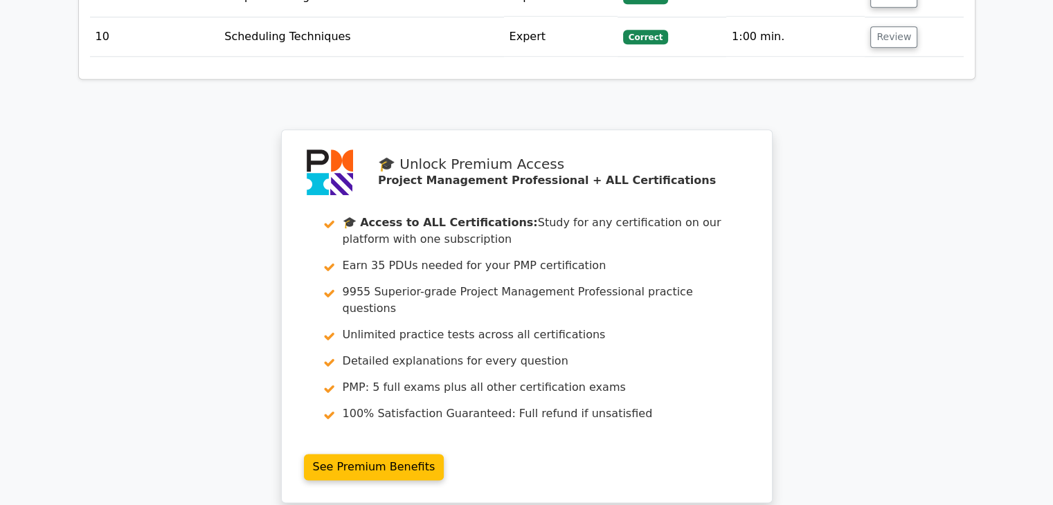
scroll to position [1895, 0]
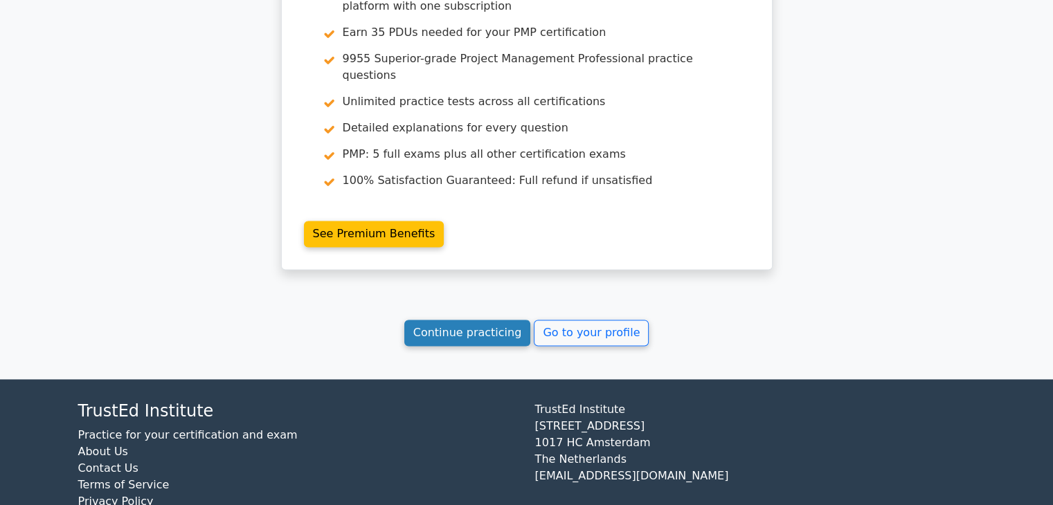
click at [477, 320] on link "Continue practicing" at bounding box center [467, 333] width 127 height 26
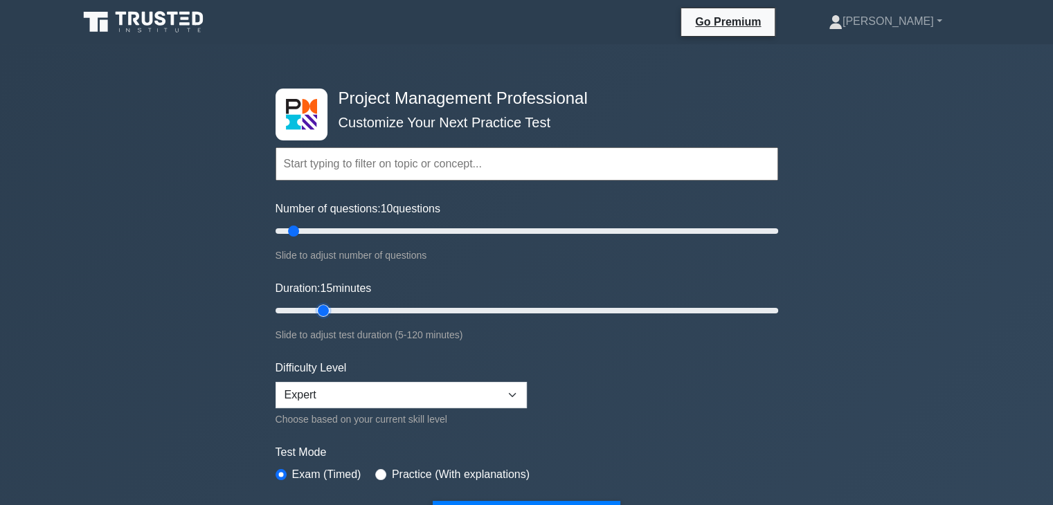
drag, startPoint x: 301, startPoint y: 307, endPoint x: 316, endPoint y: 307, distance: 15.2
type input "15"
click at [316, 307] on input "Duration: 15 minutes" at bounding box center [527, 311] width 503 height 17
click at [928, 357] on div "Project Management Professional Customize Your Next Practice Test Topics Scope …" at bounding box center [526, 499] width 1053 height 910
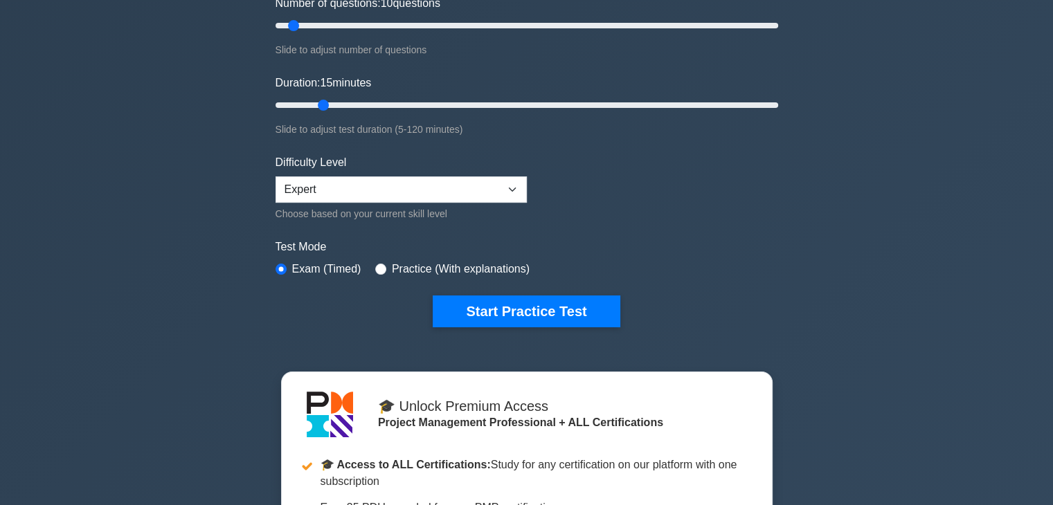
scroll to position [208, 0]
